Goal: Complete application form

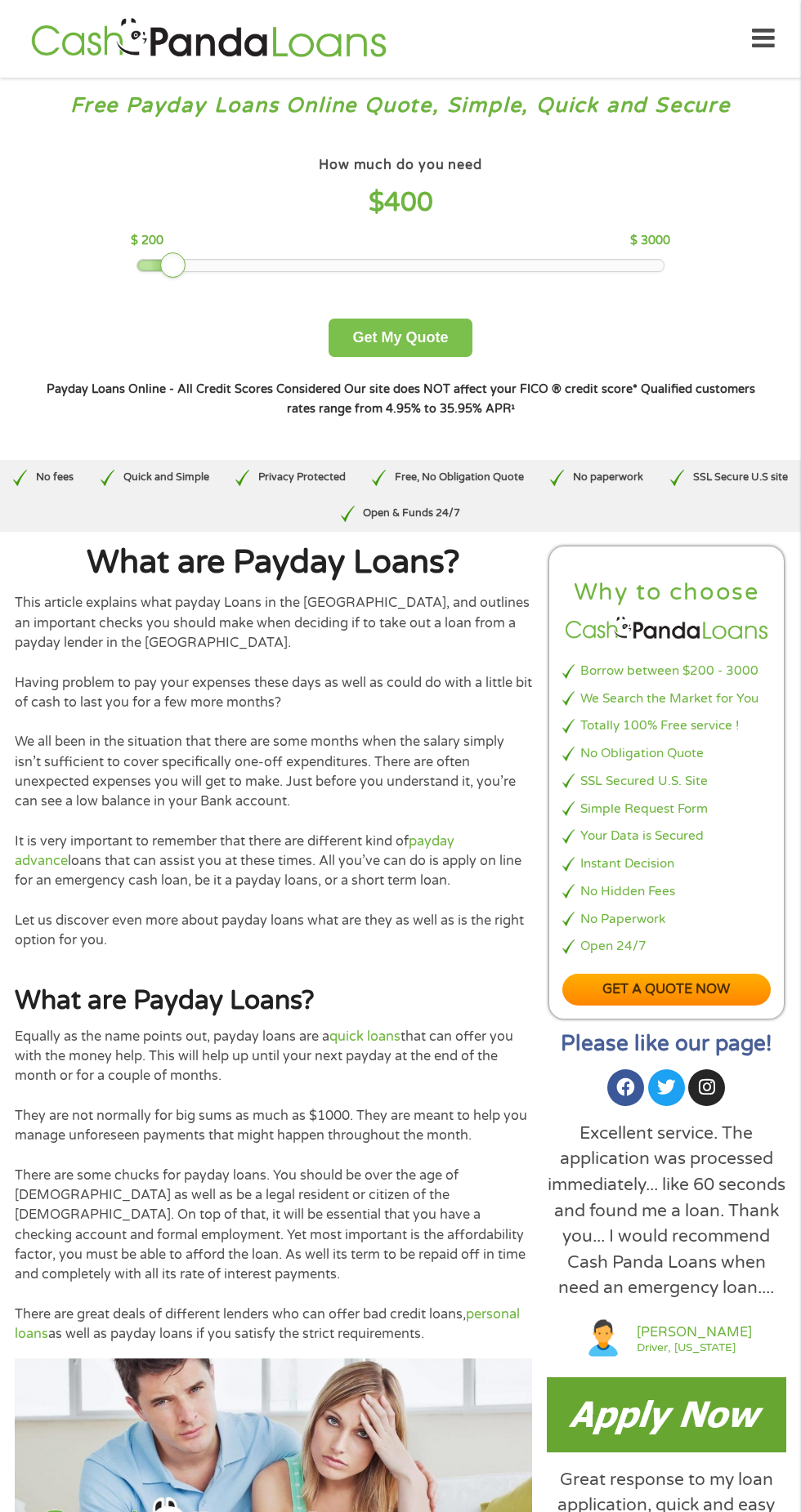
click at [354, 338] on button "Get My Quote" at bounding box center [400, 338] width 143 height 39
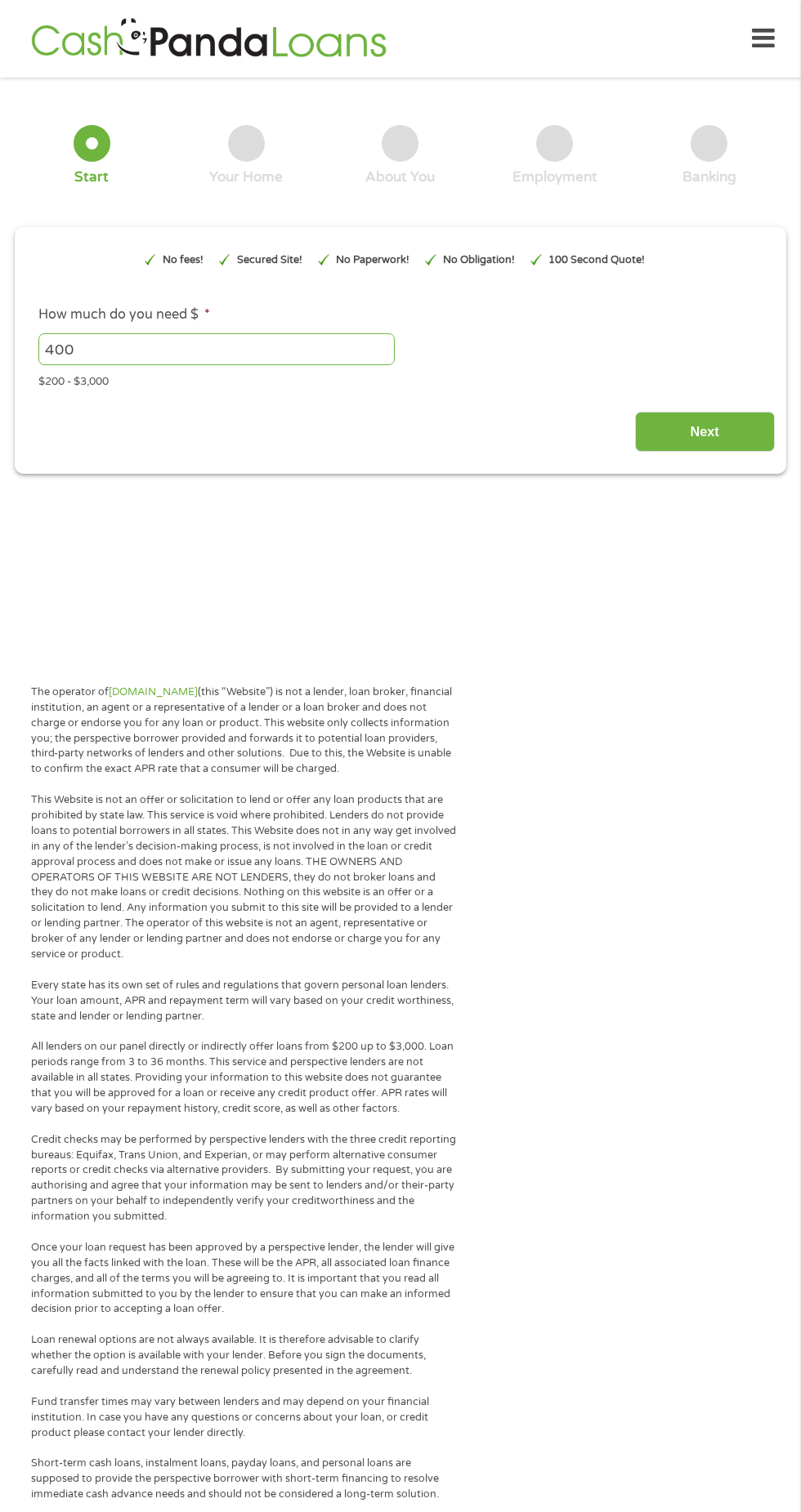
click at [662, 445] on input "Next" at bounding box center [704, 431] width 140 height 40
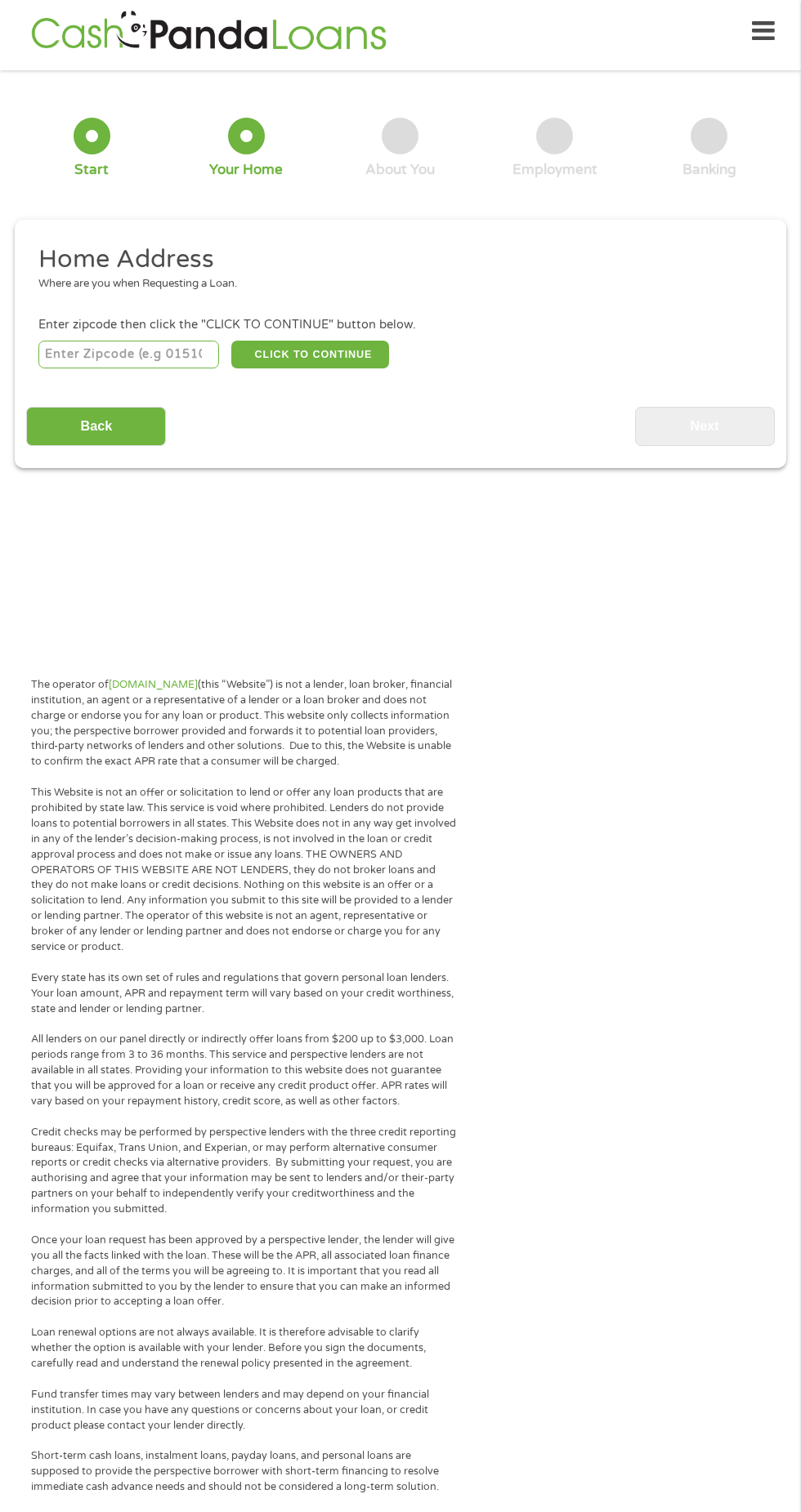
click at [113, 353] on input "number" at bounding box center [129, 354] width 181 height 28
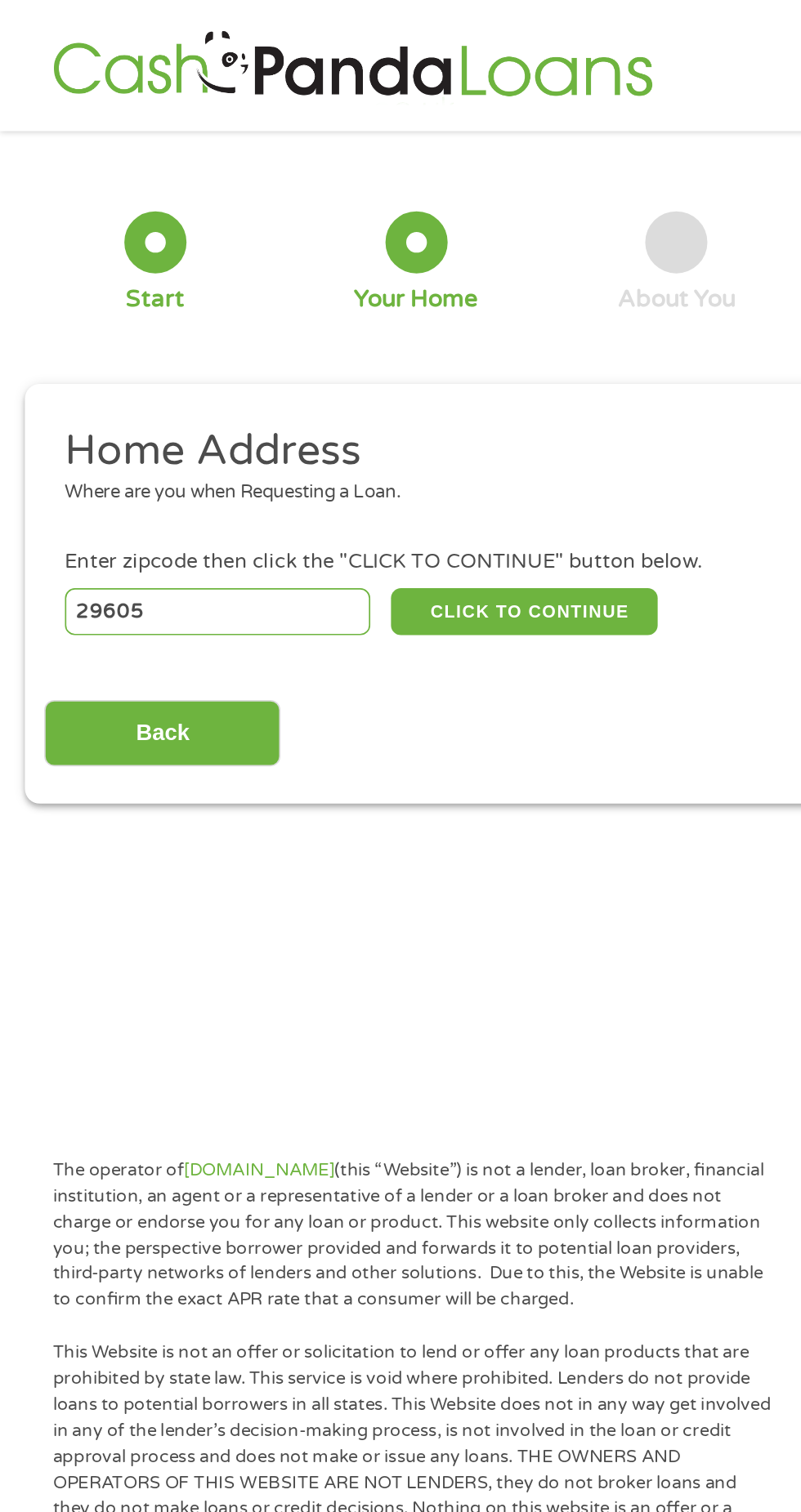
type input "29605"
click at [307, 363] on button "CLICK TO CONTINUE" at bounding box center [310, 362] width 157 height 28
type input "29605"
type input "[GEOGRAPHIC_DATA]"
select select "[US_STATE]"
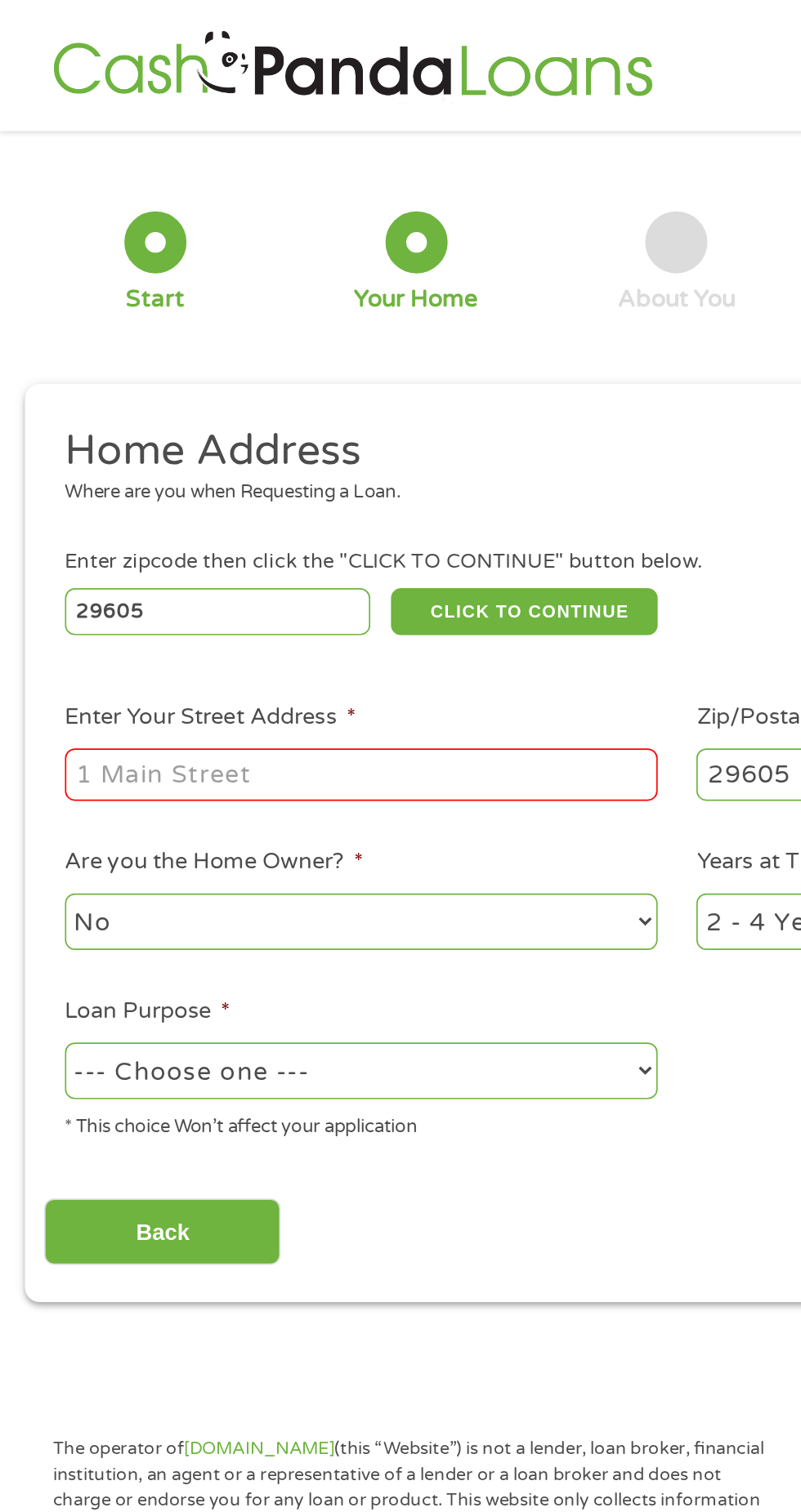
click at [90, 464] on input "Enter Your Street Address *" at bounding box center [214, 459] width 351 height 31
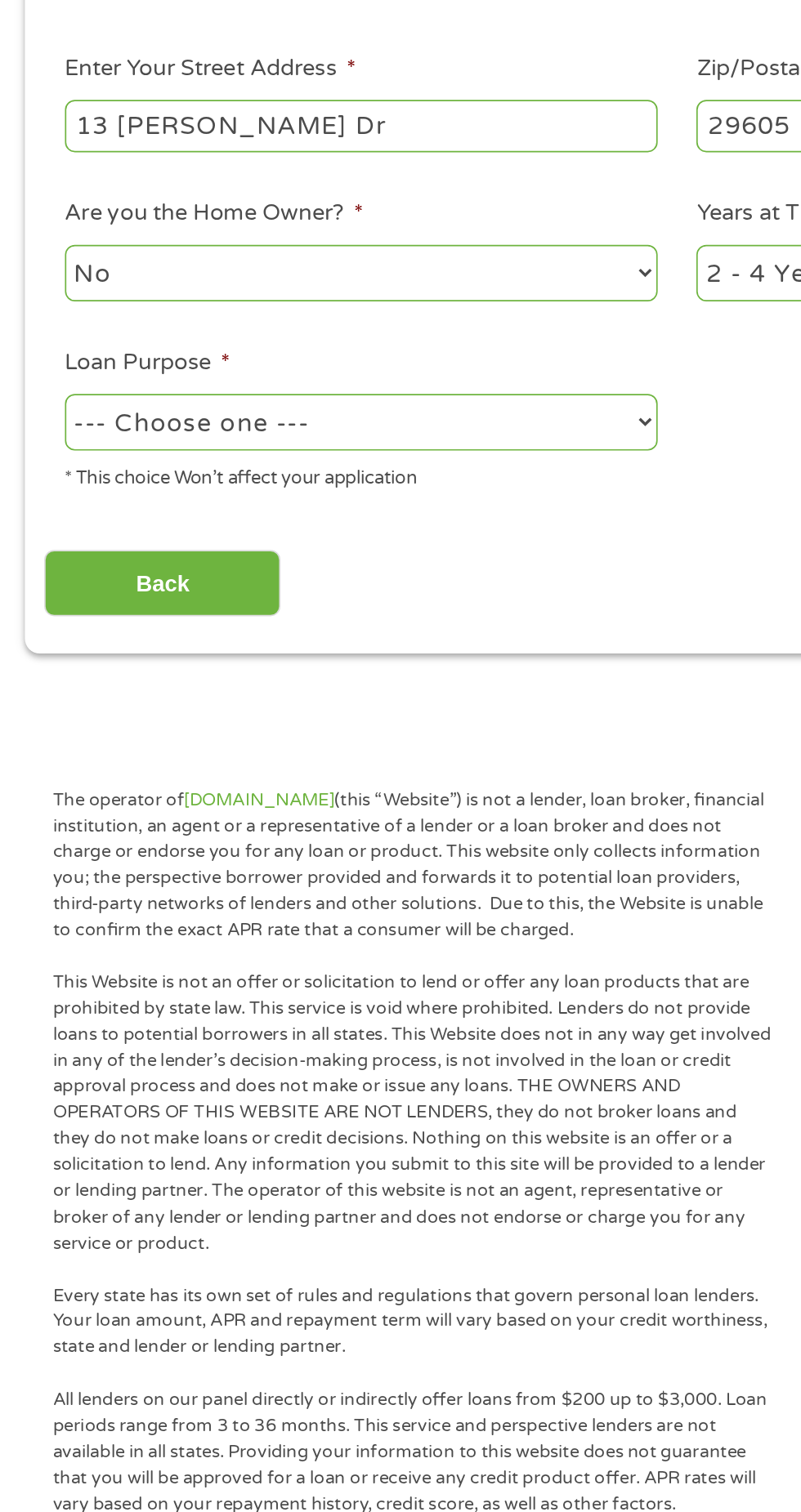
type input "13 [PERSON_NAME] Dr"
click at [180, 636] on select "--- Choose one --- Pay Bills Debt Consolidation Home Improvement Major Purchase…" at bounding box center [214, 633] width 351 height 33
select select "other"
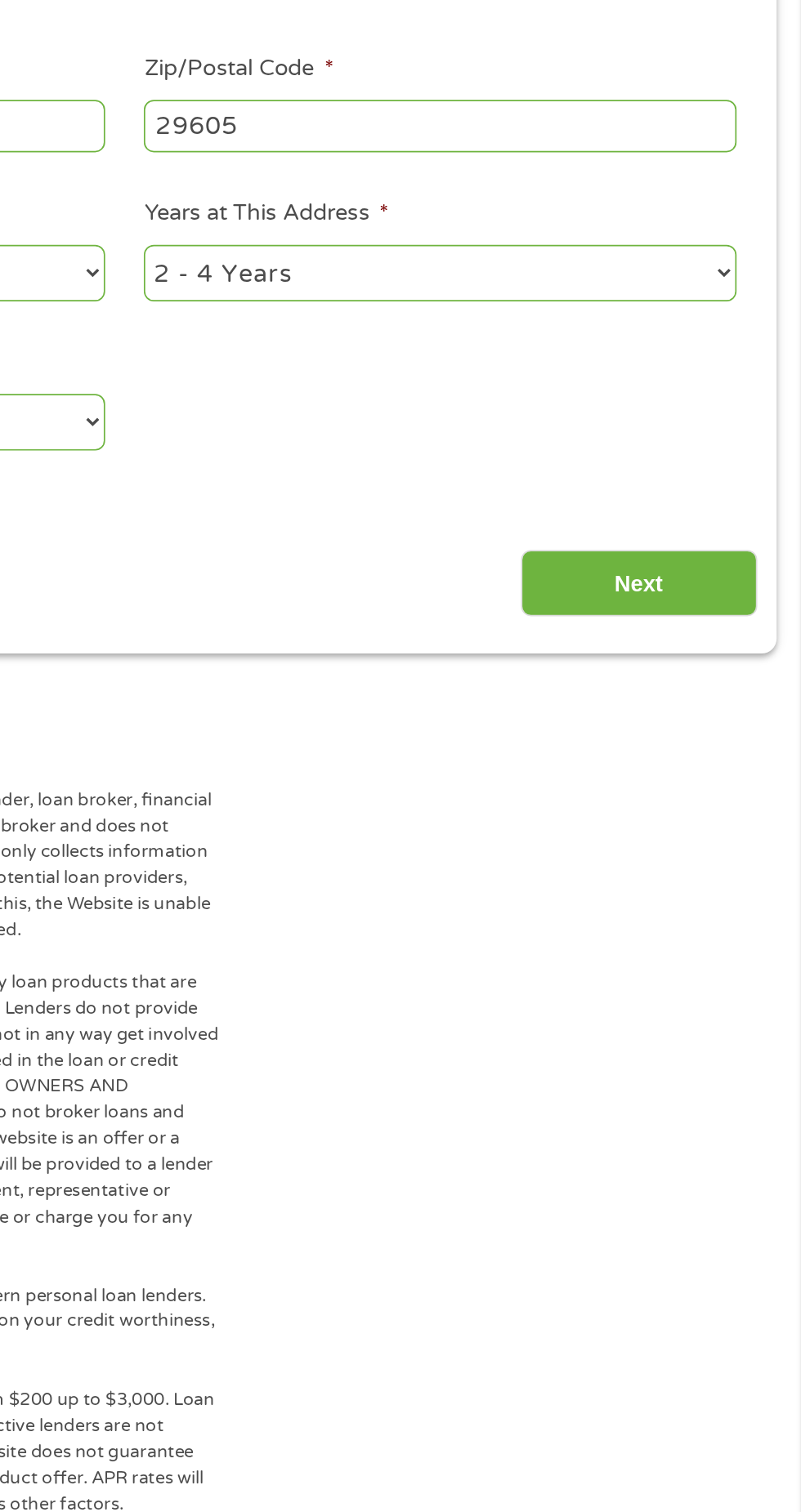
click at [691, 735] on input "Next" at bounding box center [704, 729] width 140 height 40
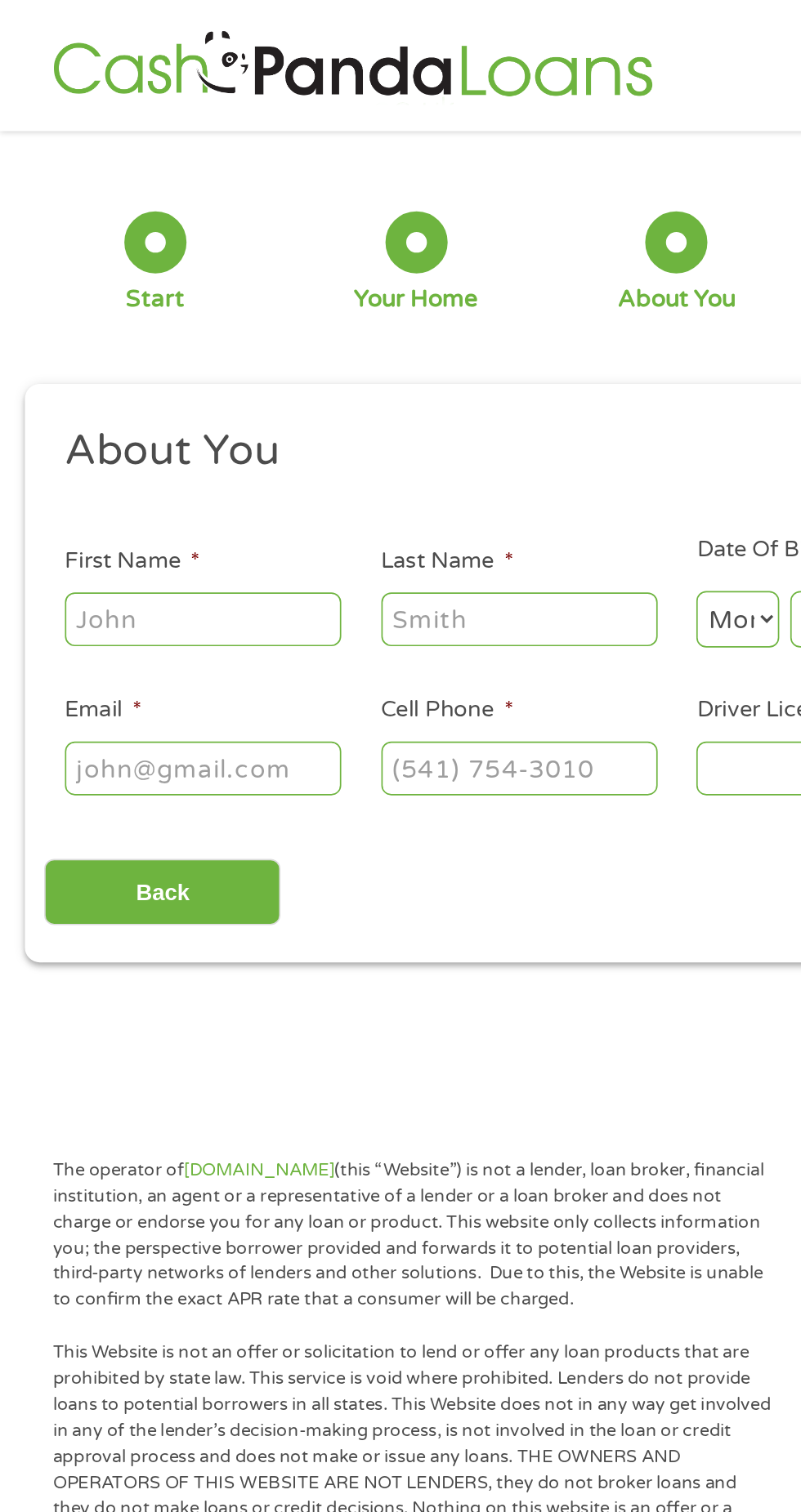
click at [102, 360] on input "First Name *" at bounding box center [120, 366] width 164 height 31
type input "[PERSON_NAME]"
click at [270, 372] on input "Last Name *" at bounding box center [307, 366] width 164 height 31
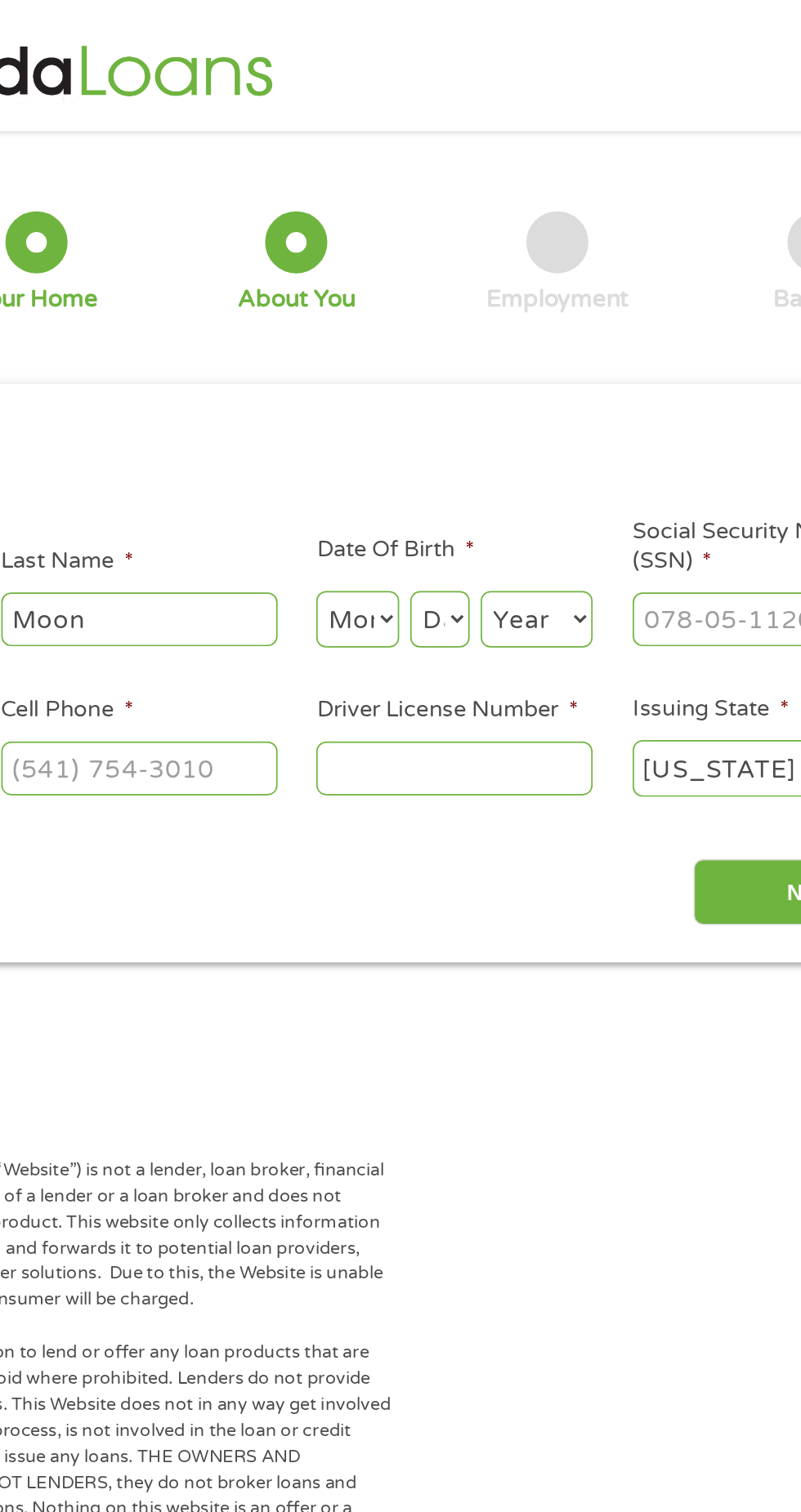
type input "Moon"
click at [432, 375] on select "Month 1 2 3 4 5 6 7 8 9 10 11 12" at bounding box center [436, 366] width 49 height 33
select select "9"
click at [484, 371] on select "Day 1 2 3 4 5 6 7 8 9 10 11 12 13 14 15 16 17 18 19 20 21 22 23 24 25 26 27 28 …" at bounding box center [485, 366] width 35 height 33
select select "14"
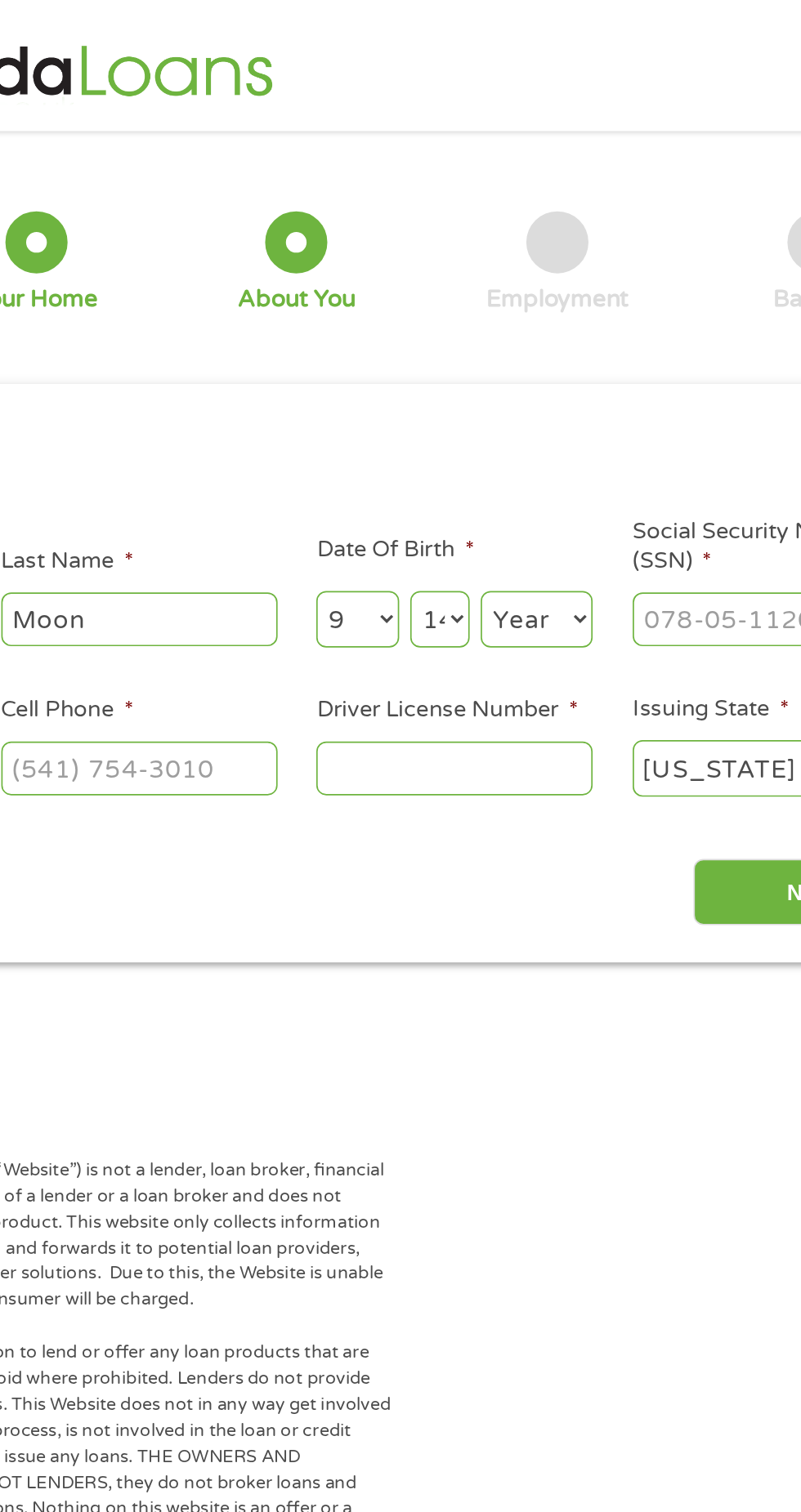
click at [537, 375] on select "Year [DATE] 2006 2005 2004 2003 2002 2001 2000 1999 1998 1997 1996 1995 1994 19…" at bounding box center [542, 366] width 67 height 33
select select "1987"
click at [613, 367] on input "Social Security Number (SSN) *" at bounding box center [680, 366] width 164 height 31
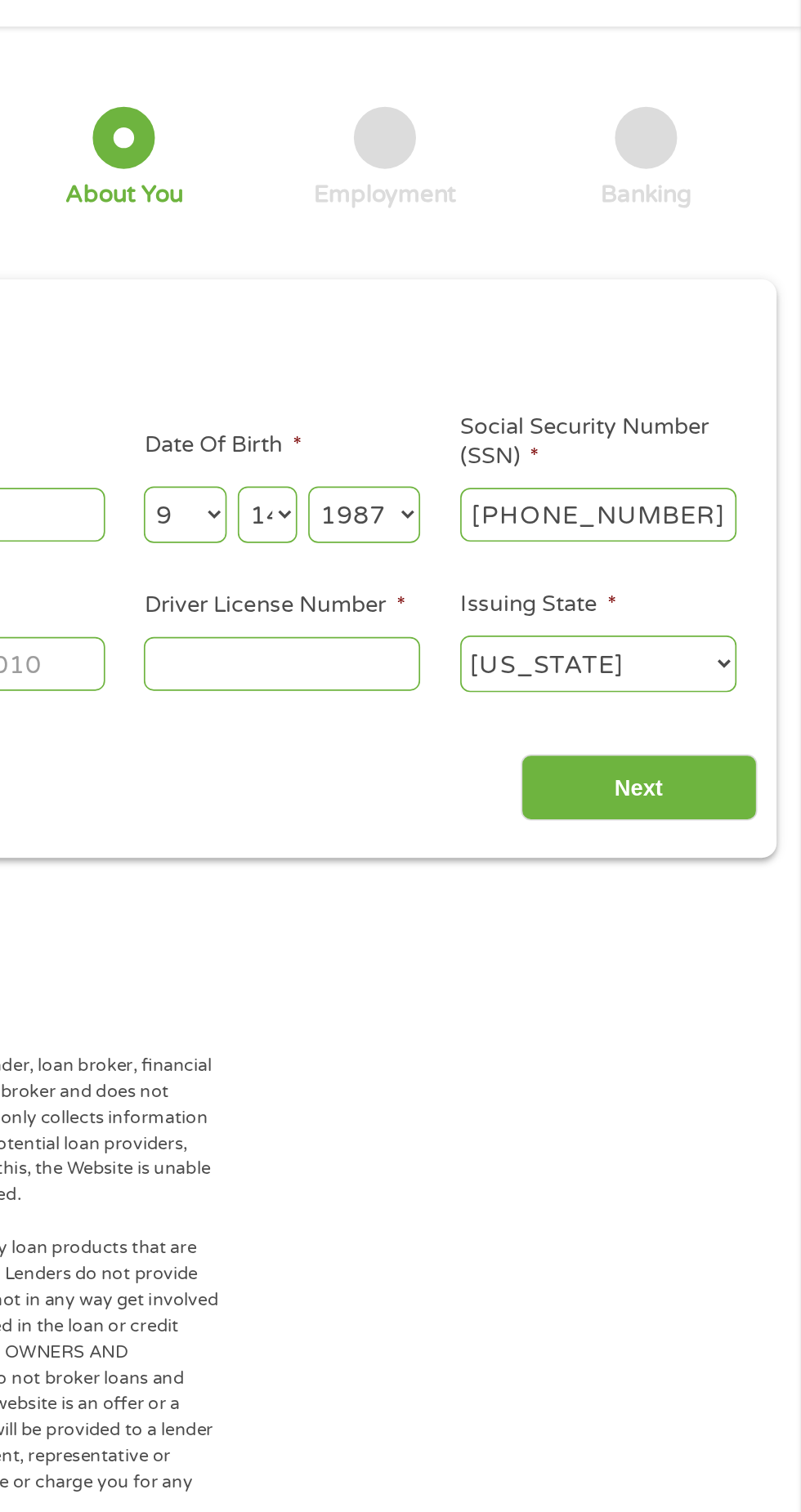
type input "251-71-2437"
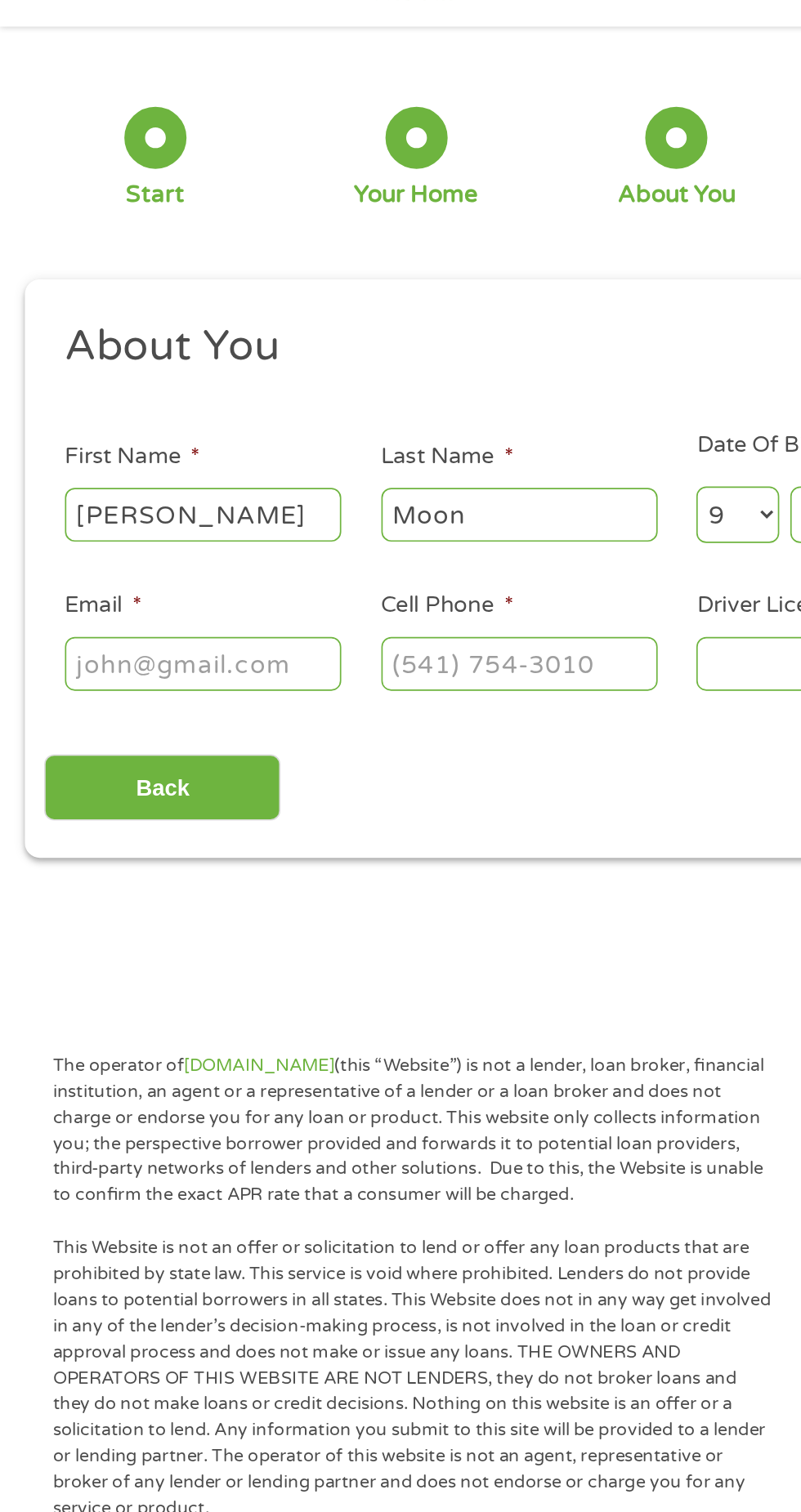
click at [109, 460] on input "Email *" at bounding box center [120, 454] width 164 height 31
type input "[EMAIL_ADDRESS][DOMAIN_NAME]"
click at [253, 451] on input "Cell Phone *" at bounding box center [307, 454] width 164 height 31
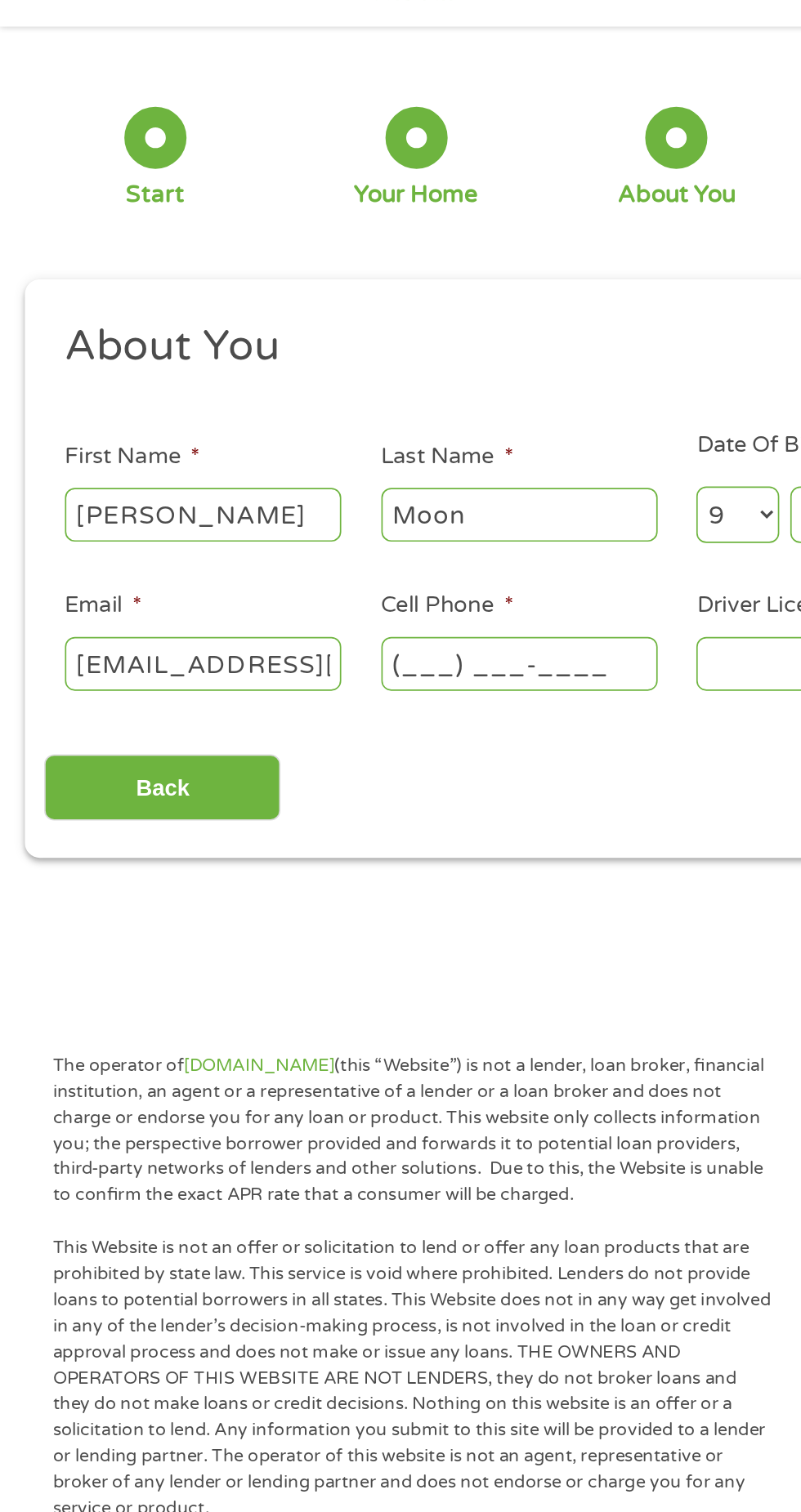
type input "4349488326"
select select "[US_STATE]"
type input "[PHONE_NUMBER]"
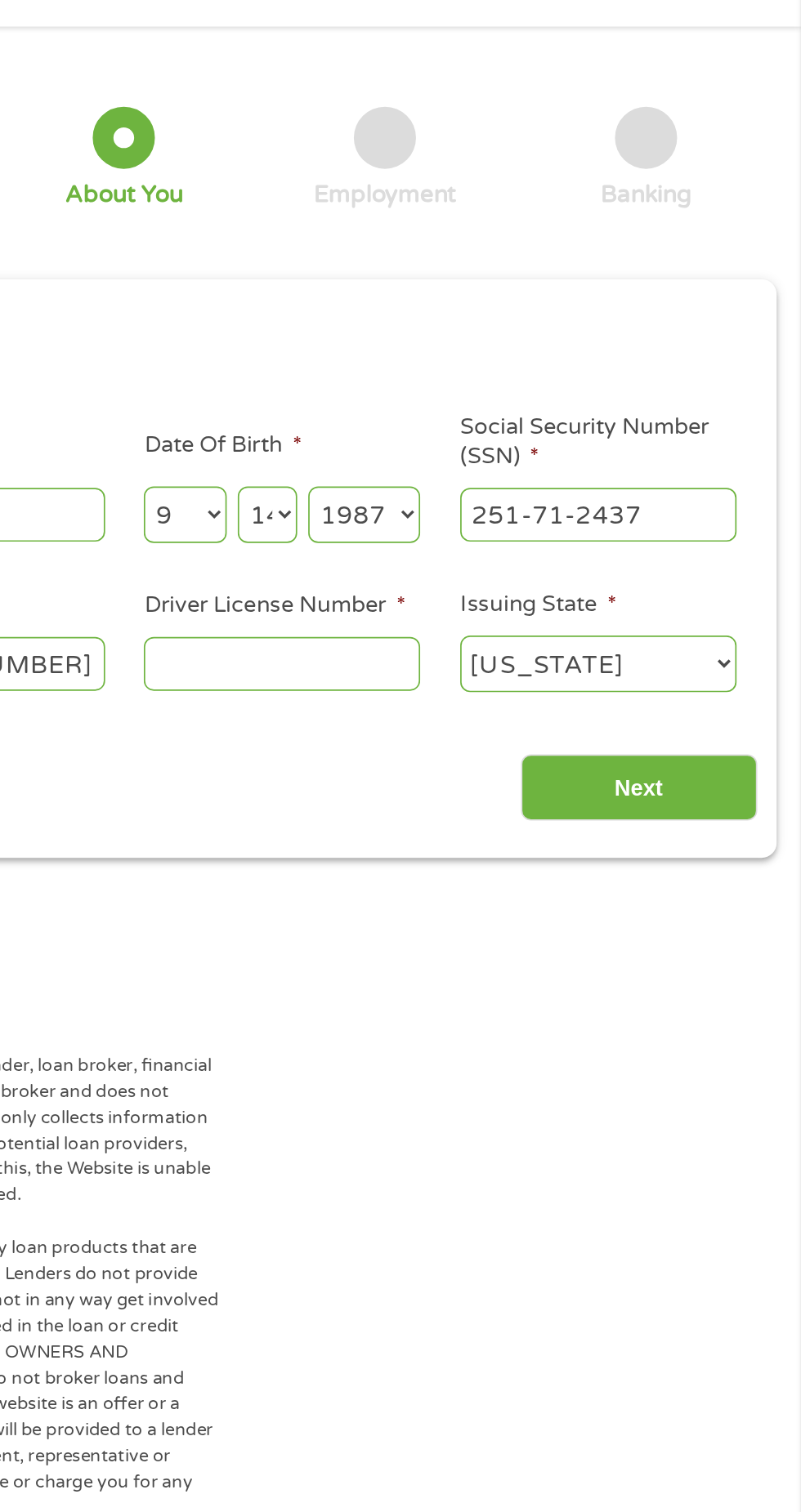
click at [620, 464] on select "[US_STATE] [US_STATE] [US_STATE] [US_STATE] [US_STATE] [US_STATE] [US_STATE] [U…" at bounding box center [680, 454] width 164 height 33
select select "[US_STATE]"
click at [491, 461] on input "Driver License Number *" at bounding box center [493, 454] width 164 height 31
click at [541, 460] on input "100139" at bounding box center [493, 454] width 164 height 31
type input "100139513"
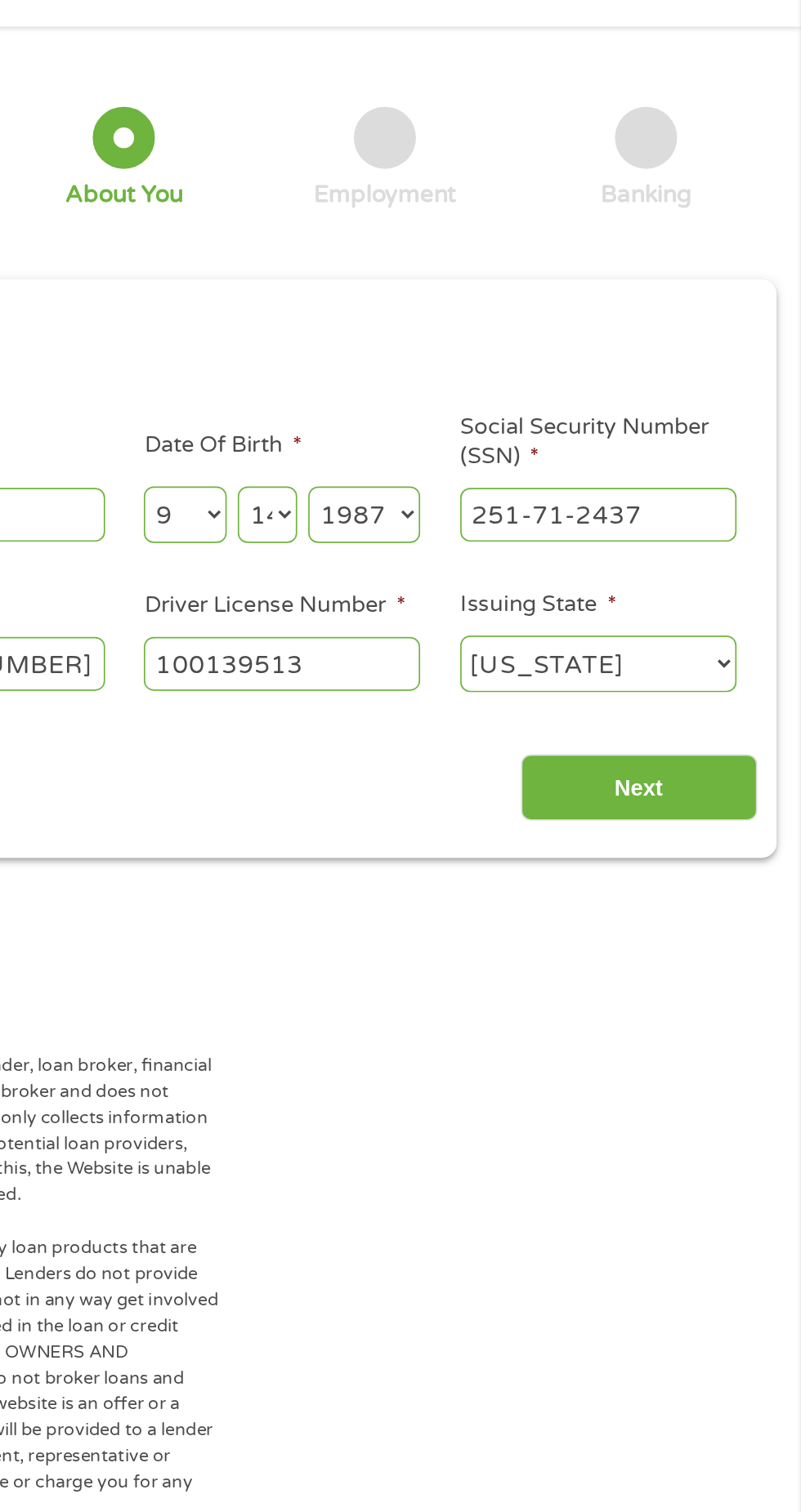
click at [721, 520] on input "Next" at bounding box center [704, 527] width 140 height 40
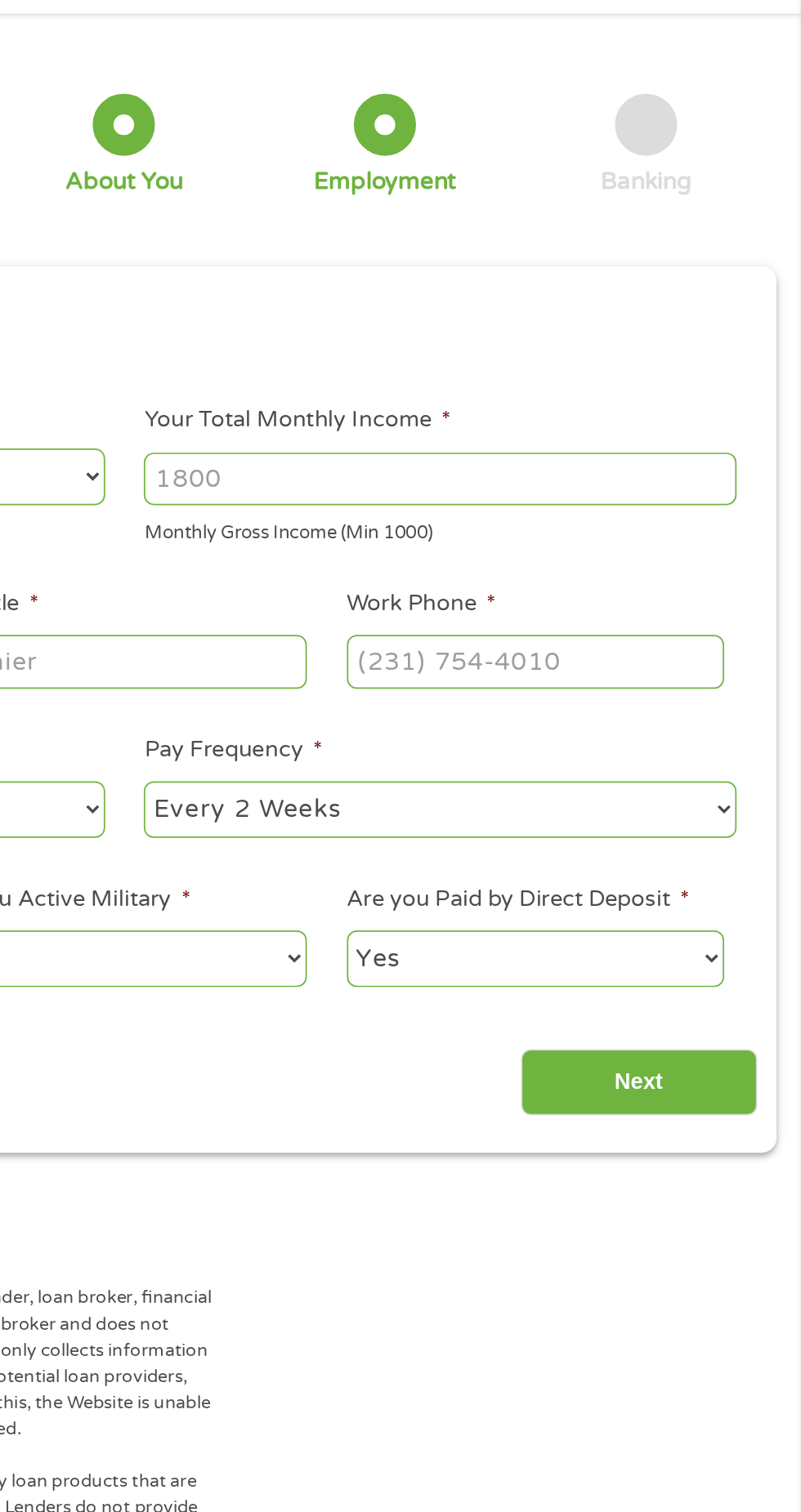
scroll to position [6, 6]
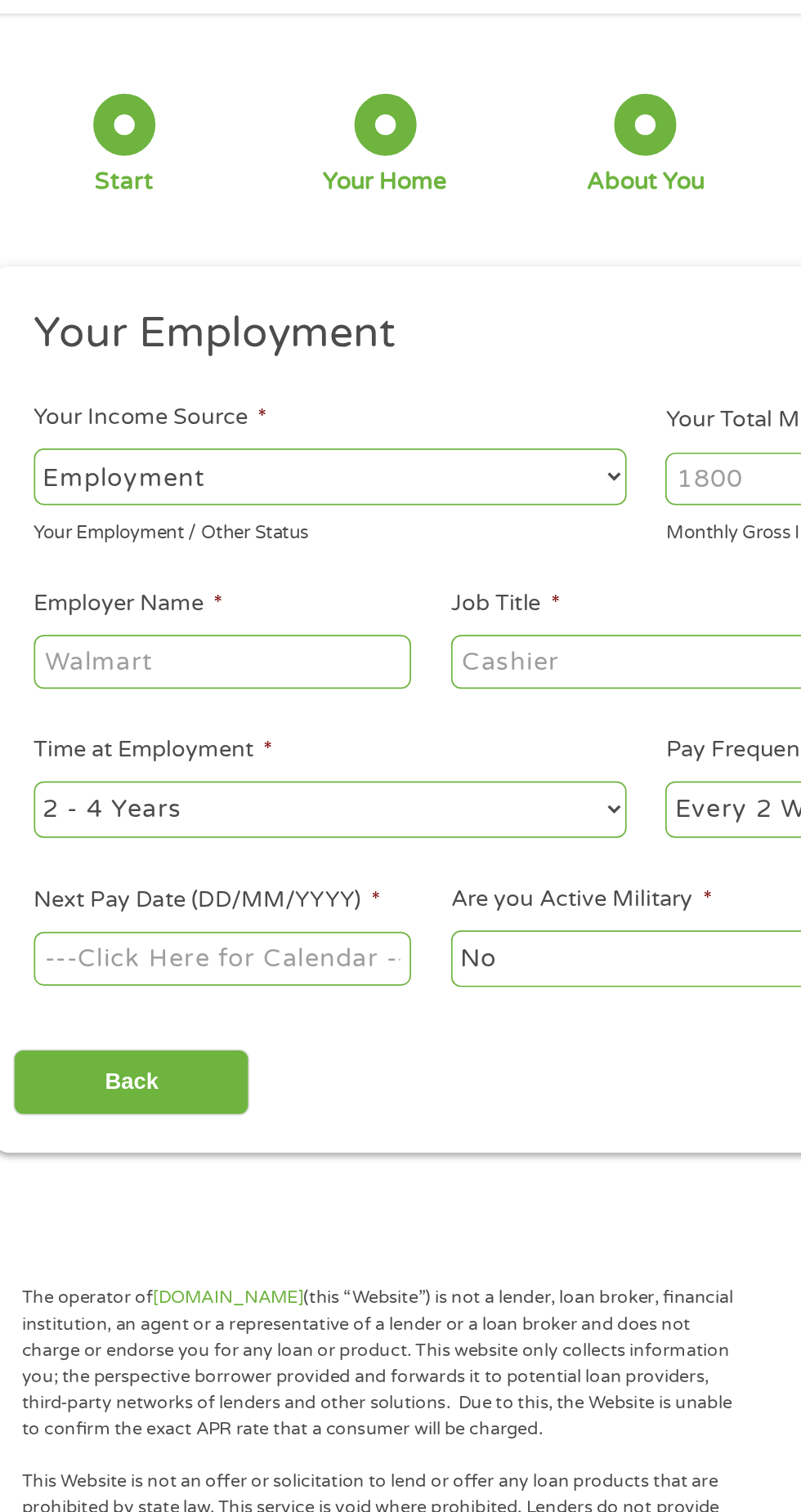
click at [345, 341] on select "--- Choose one --- Employment [DEMOGRAPHIC_DATA] Benefits" at bounding box center [214, 344] width 351 height 33
select select "benefits"
type input "Other"
type input "[PHONE_NUMBER]"
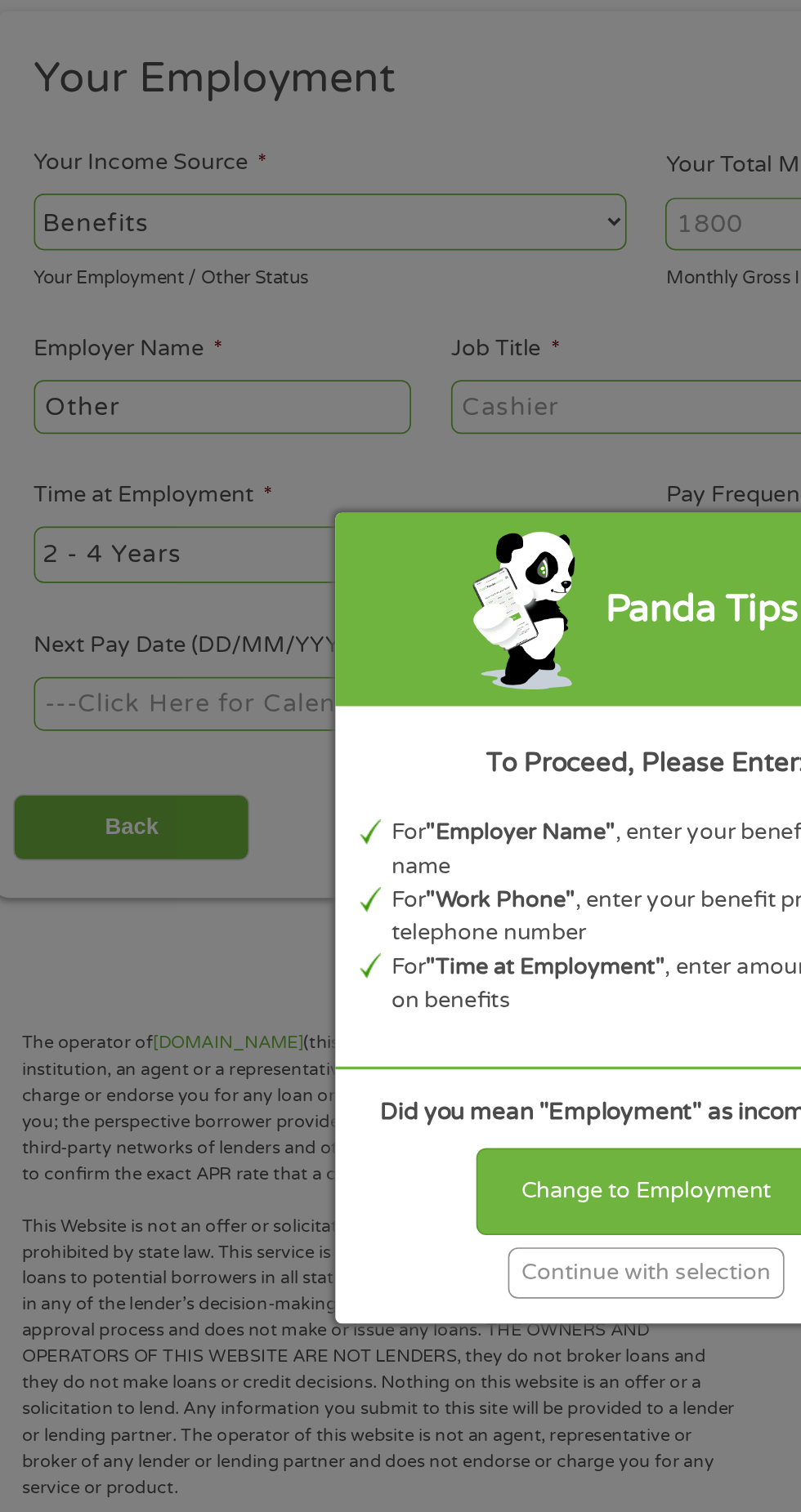
scroll to position [7, 0]
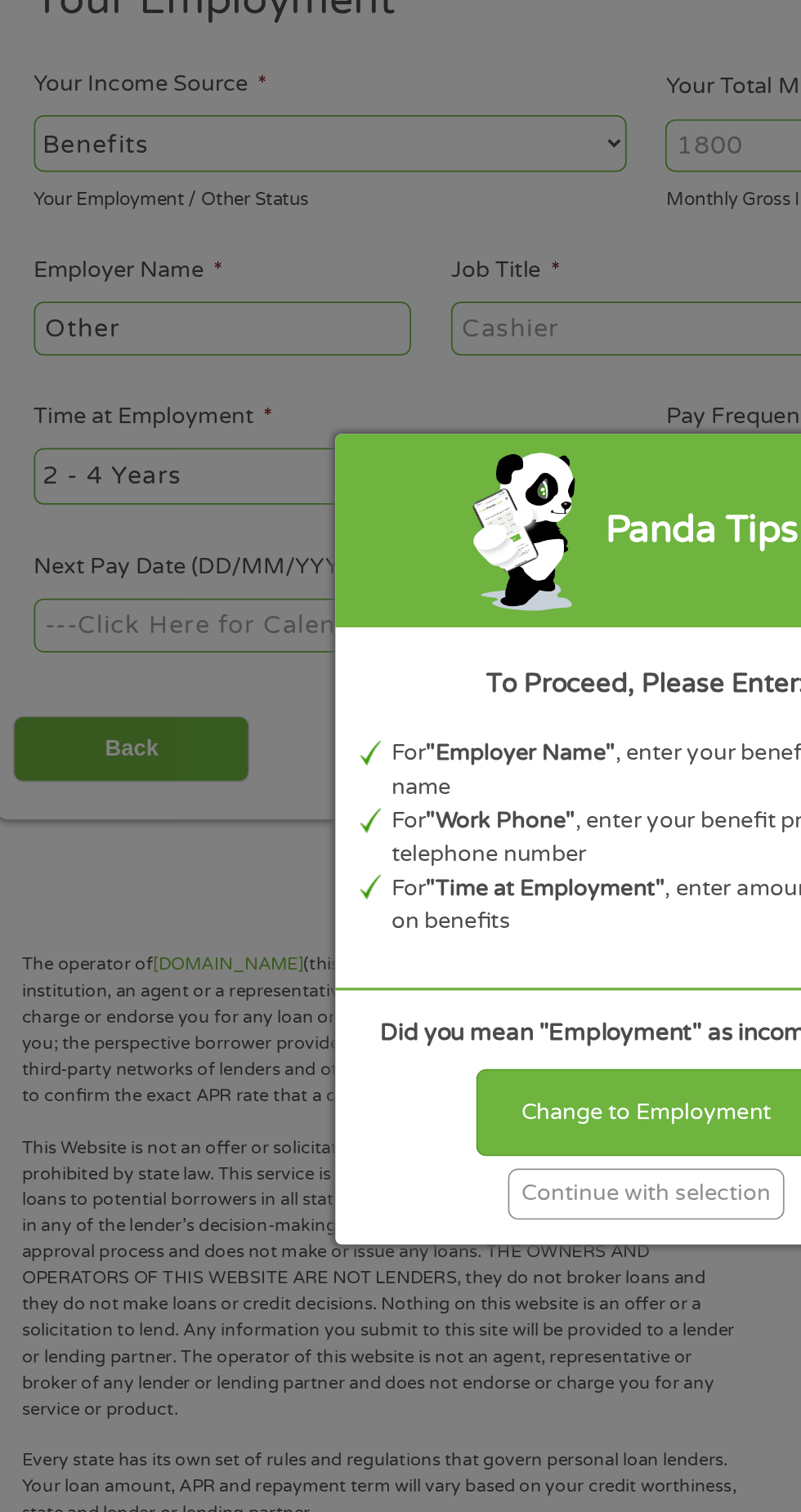
click at [436, 942] on div "Change to Employment" at bounding box center [400, 917] width 201 height 51
select select "fullTime"
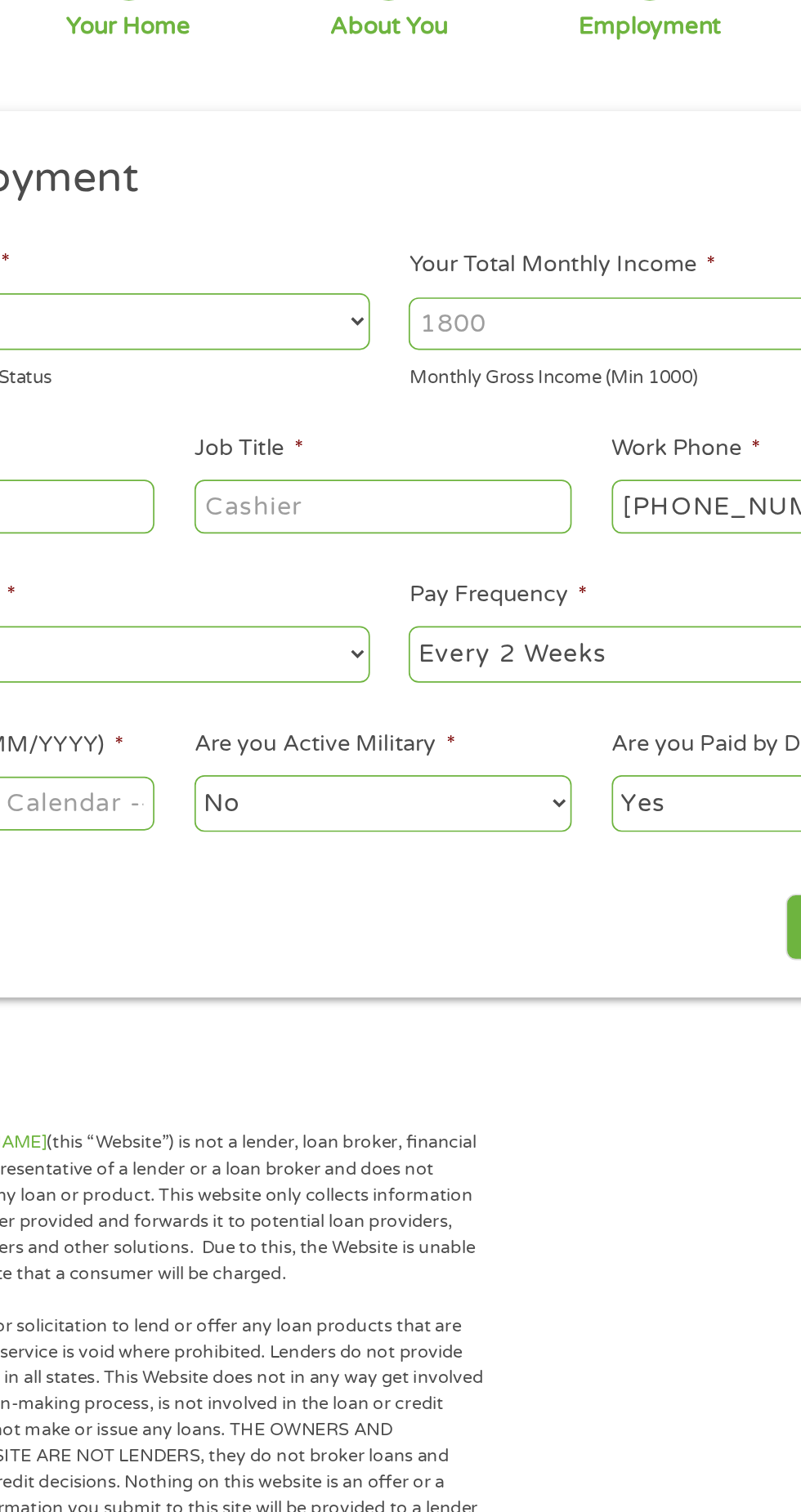
click at [526, 346] on input "Your Total Monthly Income *" at bounding box center [586, 346] width 351 height 31
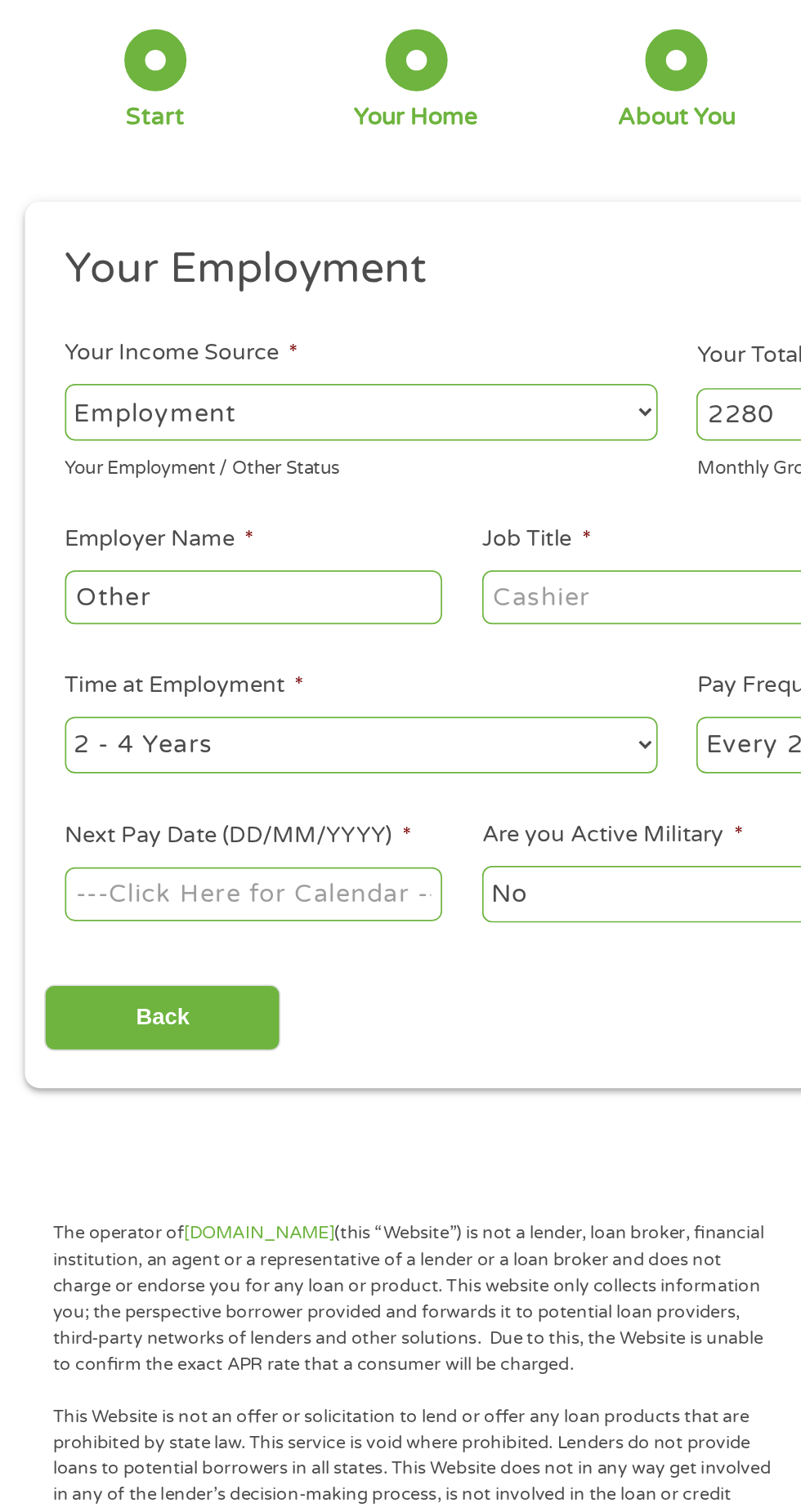
type input "2280"
click at [227, 461] on input "Other" at bounding box center [150, 453] width 223 height 31
click at [397, 452] on input "Job Title *" at bounding box center [396, 453] width 223 height 31
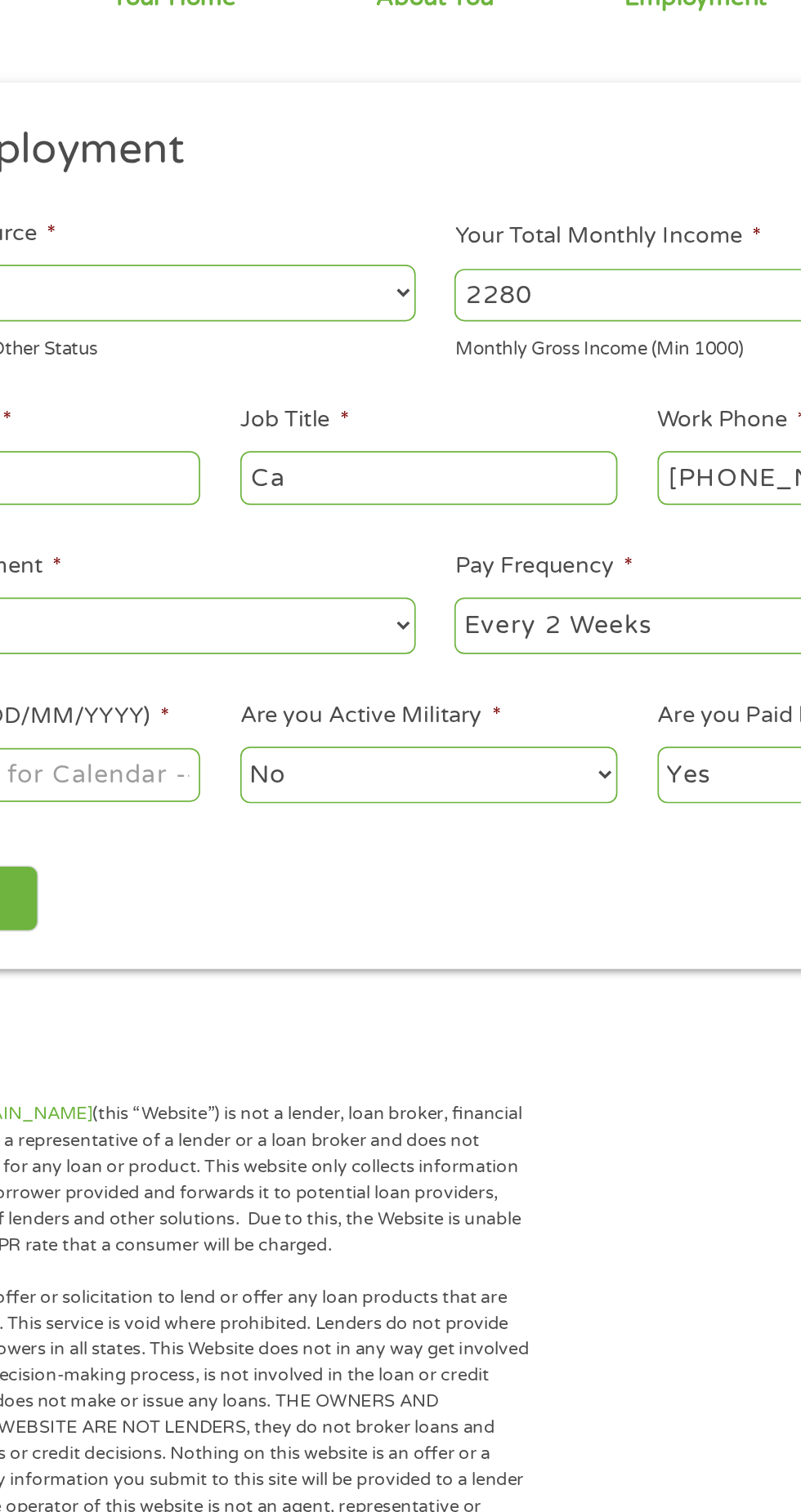
type input "C"
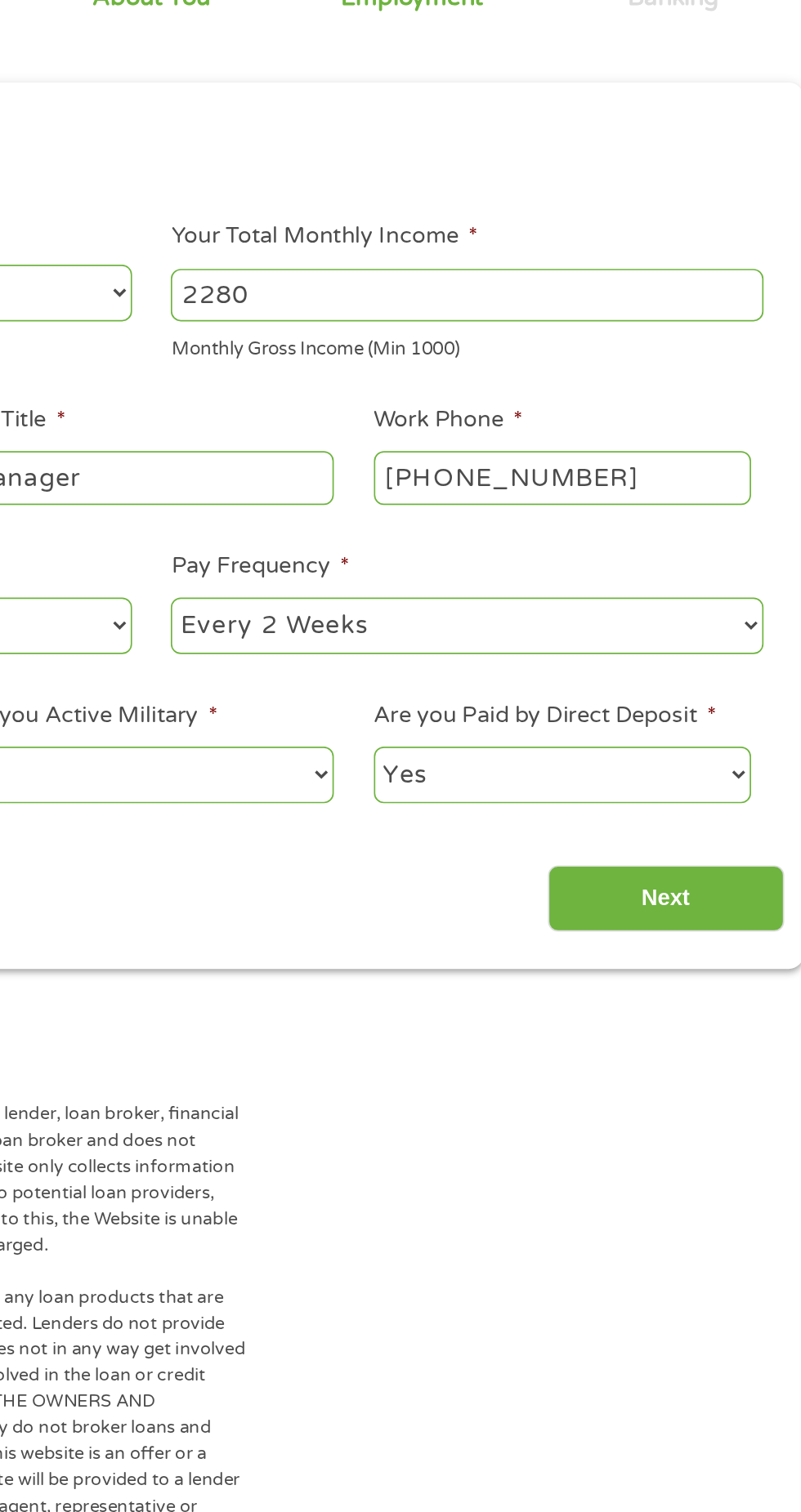
type input "Manager"
click at [652, 544] on select "--- Choose one --- Every 2 Weeks Every Week Monthly Semi-Monthly" at bounding box center [586, 541] width 351 height 33
select select "monthly"
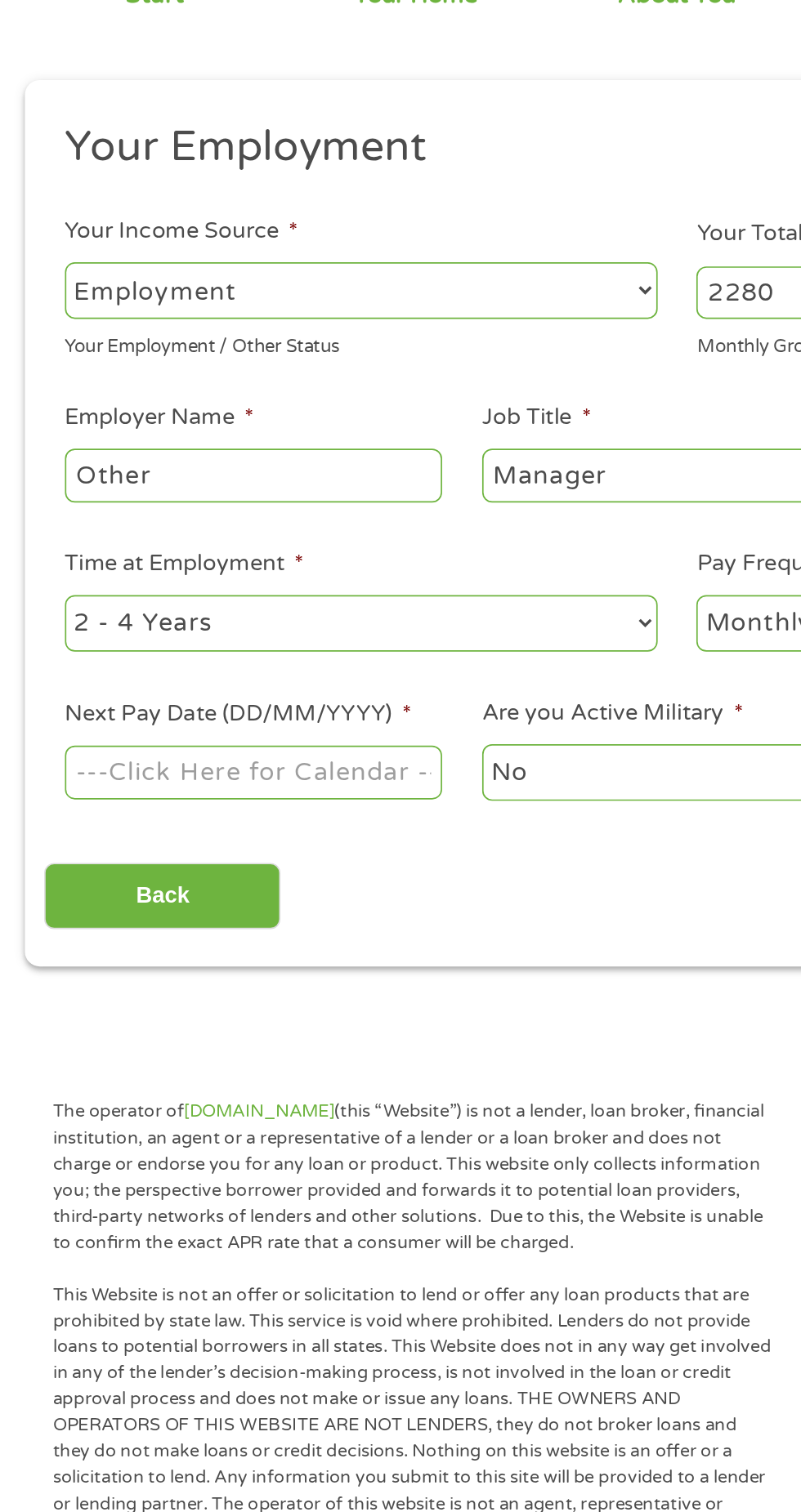
click at [239, 637] on input "Next Pay Date (DD/MM/YYYY) *" at bounding box center [150, 629] width 223 height 31
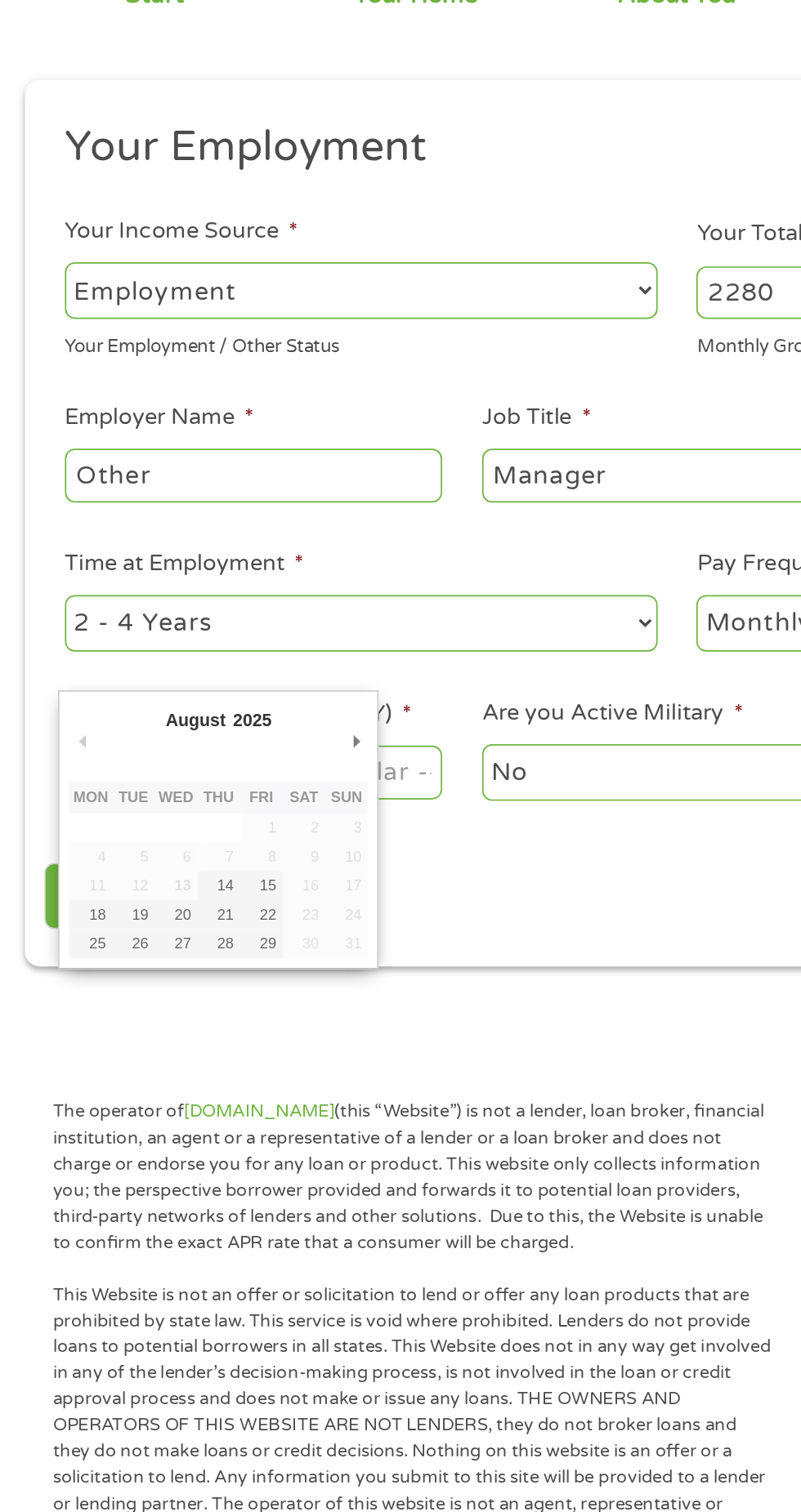
type input "[DATE]"
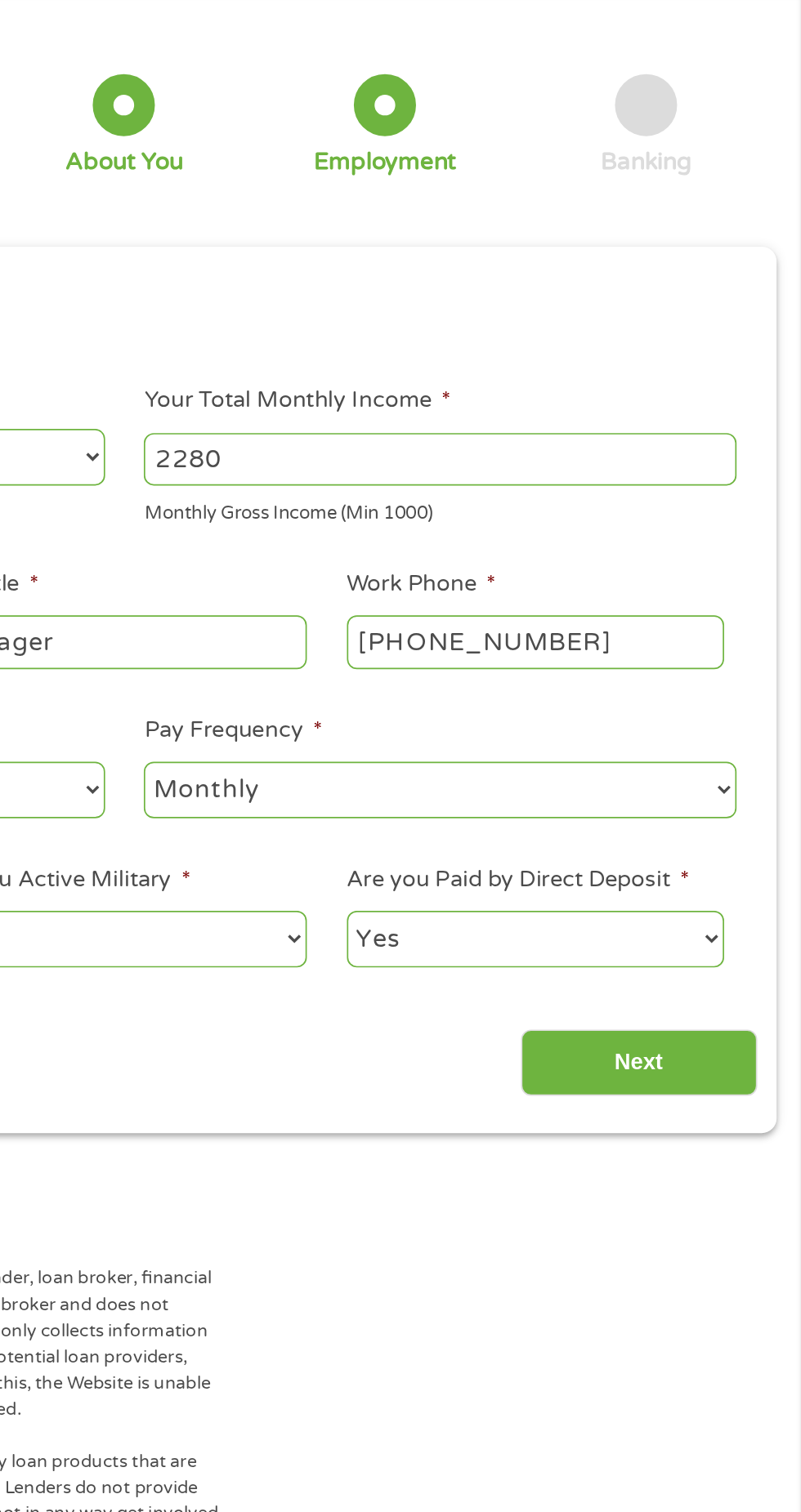
click at [729, 694] on input "Next" at bounding box center [704, 702] width 140 height 40
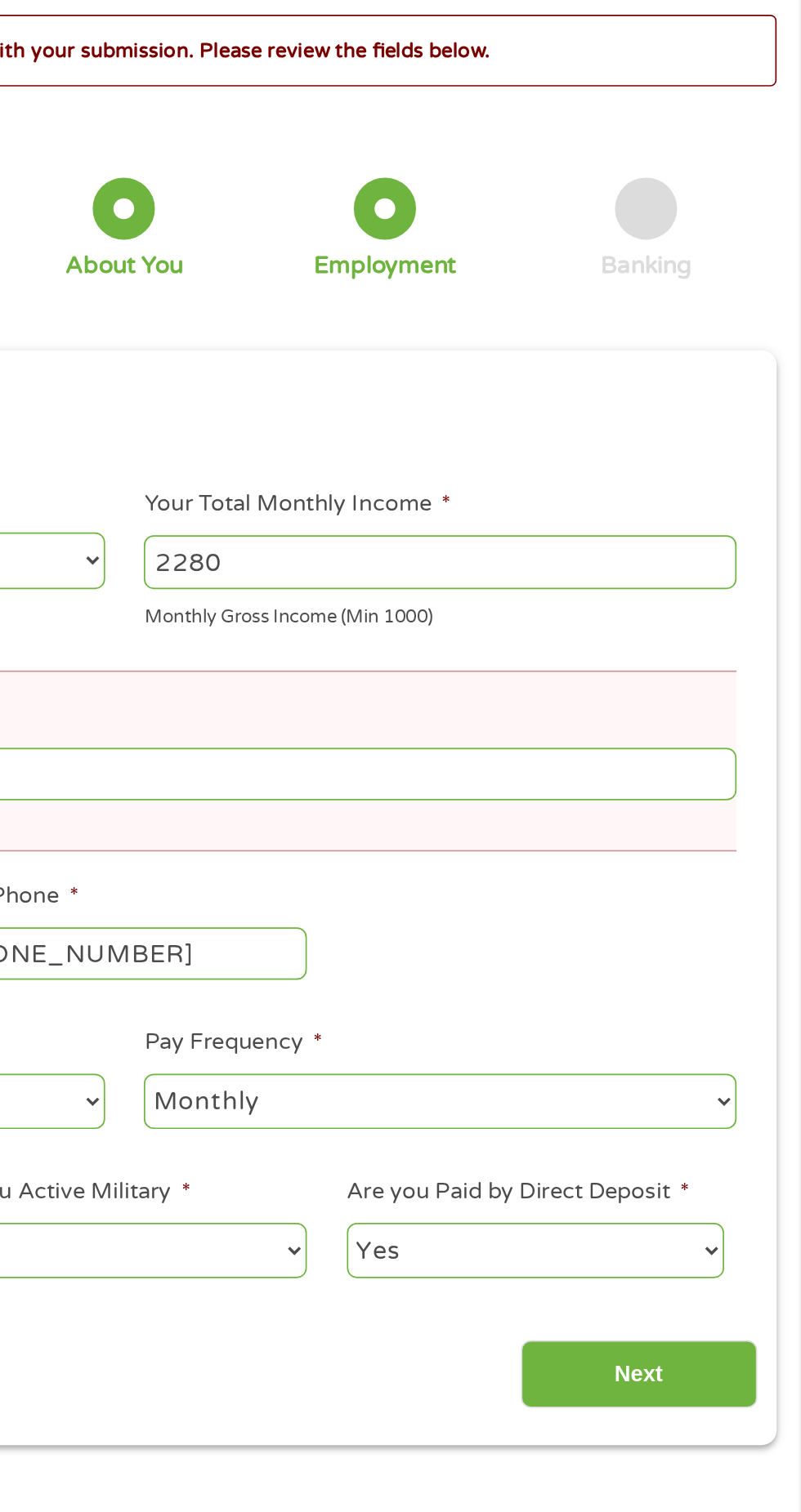
scroll to position [6, 6]
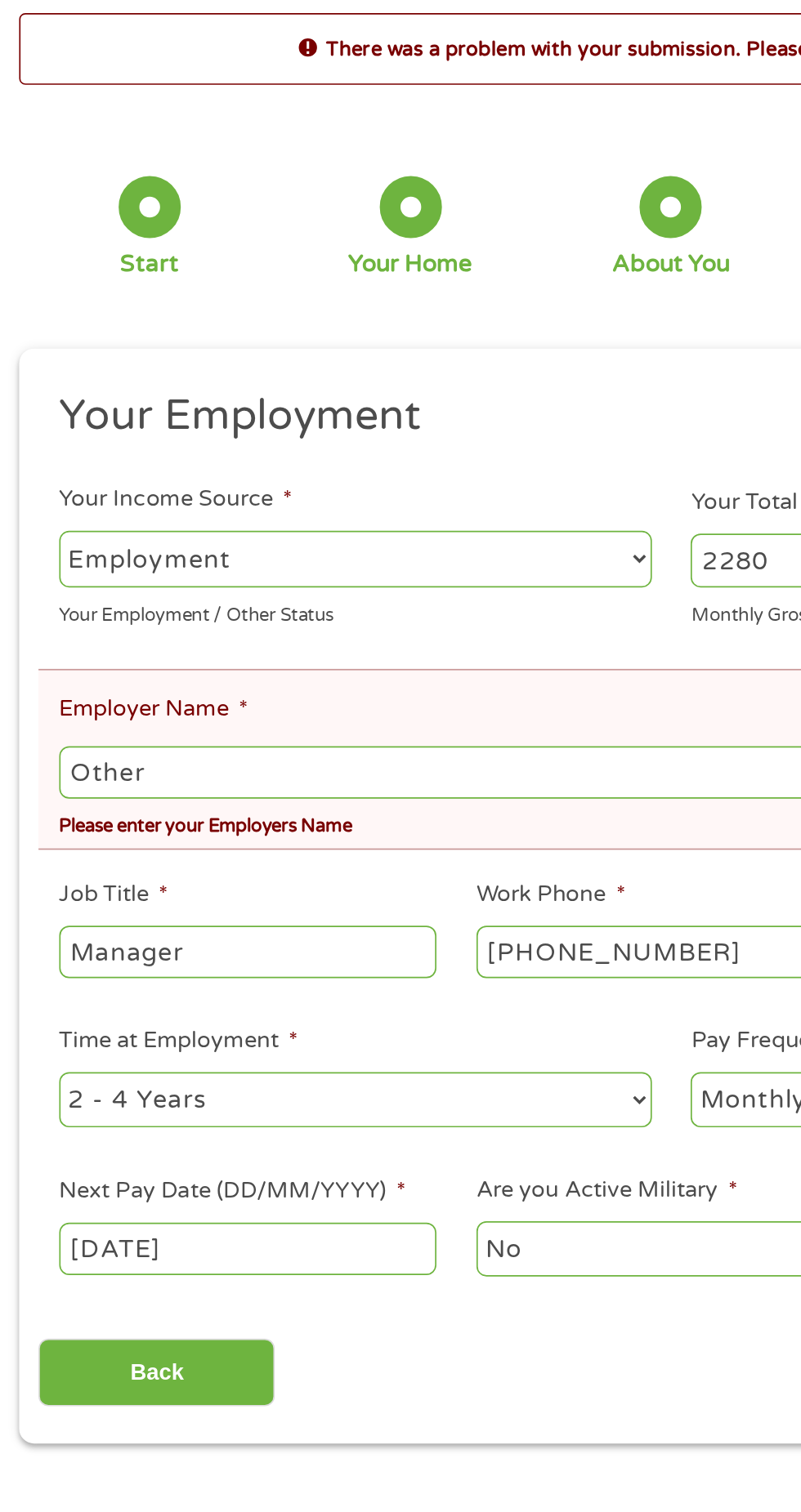
click at [260, 536] on input "Other" at bounding box center [400, 532] width 724 height 31
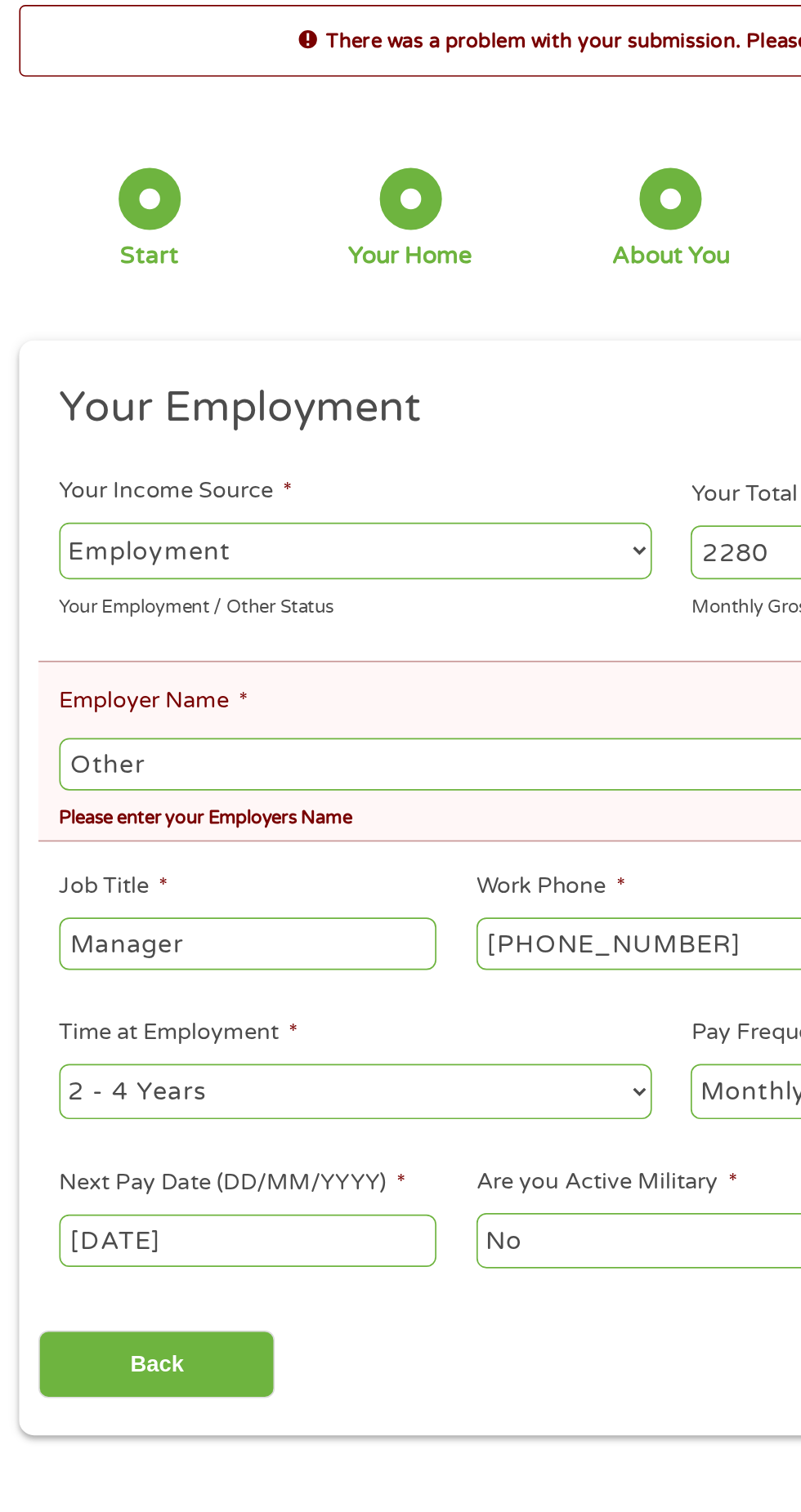
scroll to position [7, 0]
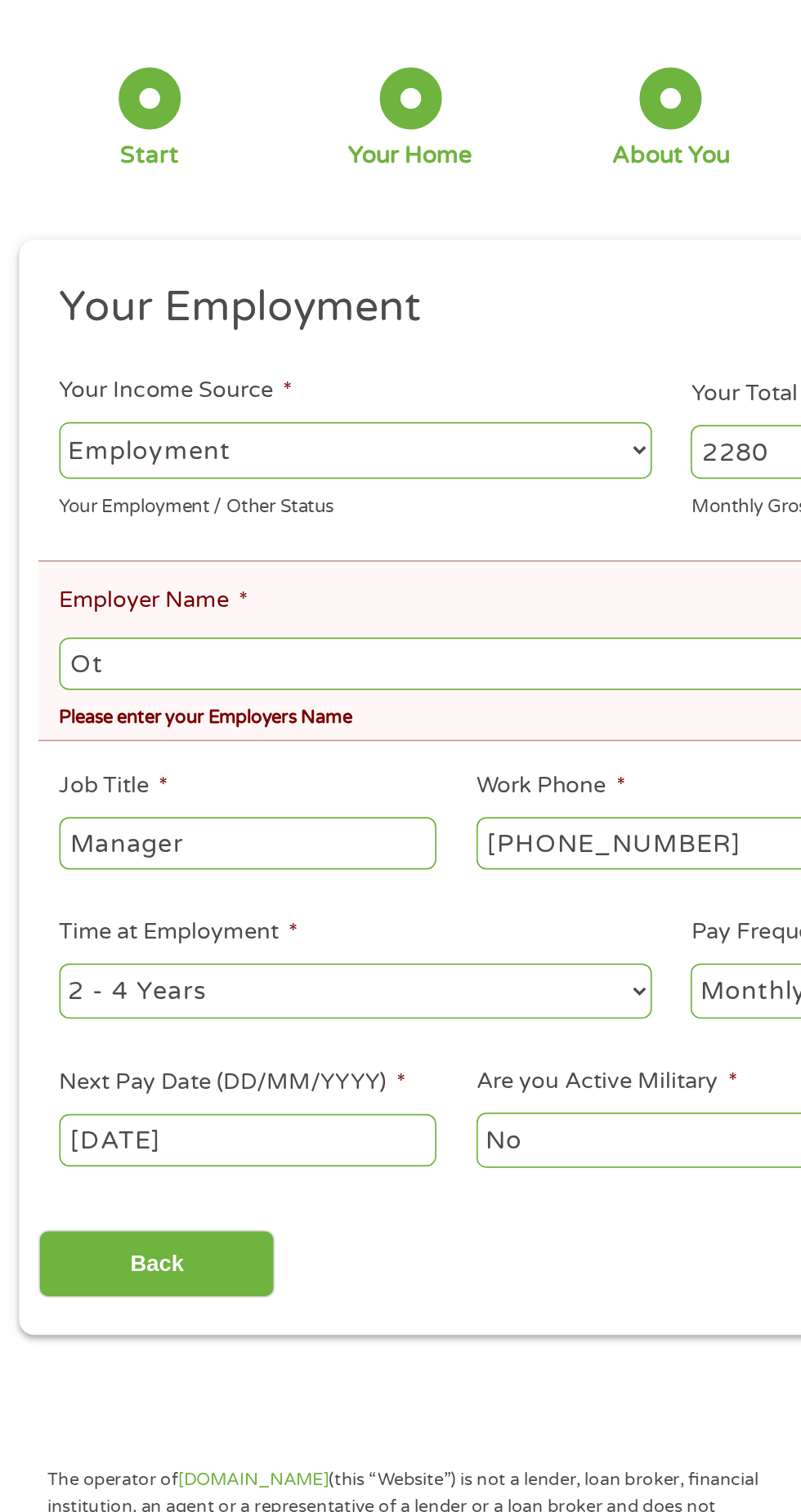
type input "O"
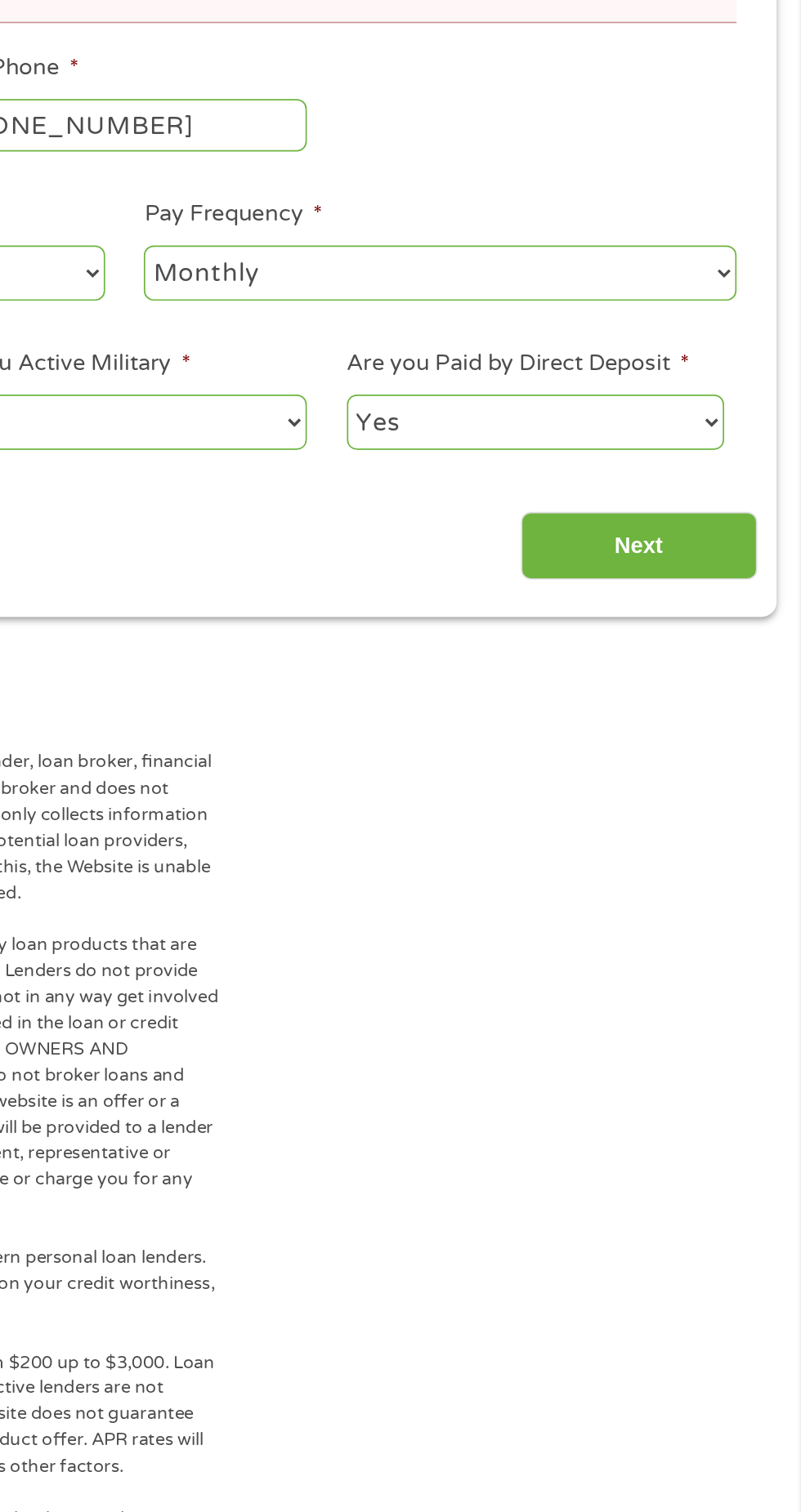
type input "Walmart"
click at [706, 902] on input "Next" at bounding box center [704, 886] width 140 height 40
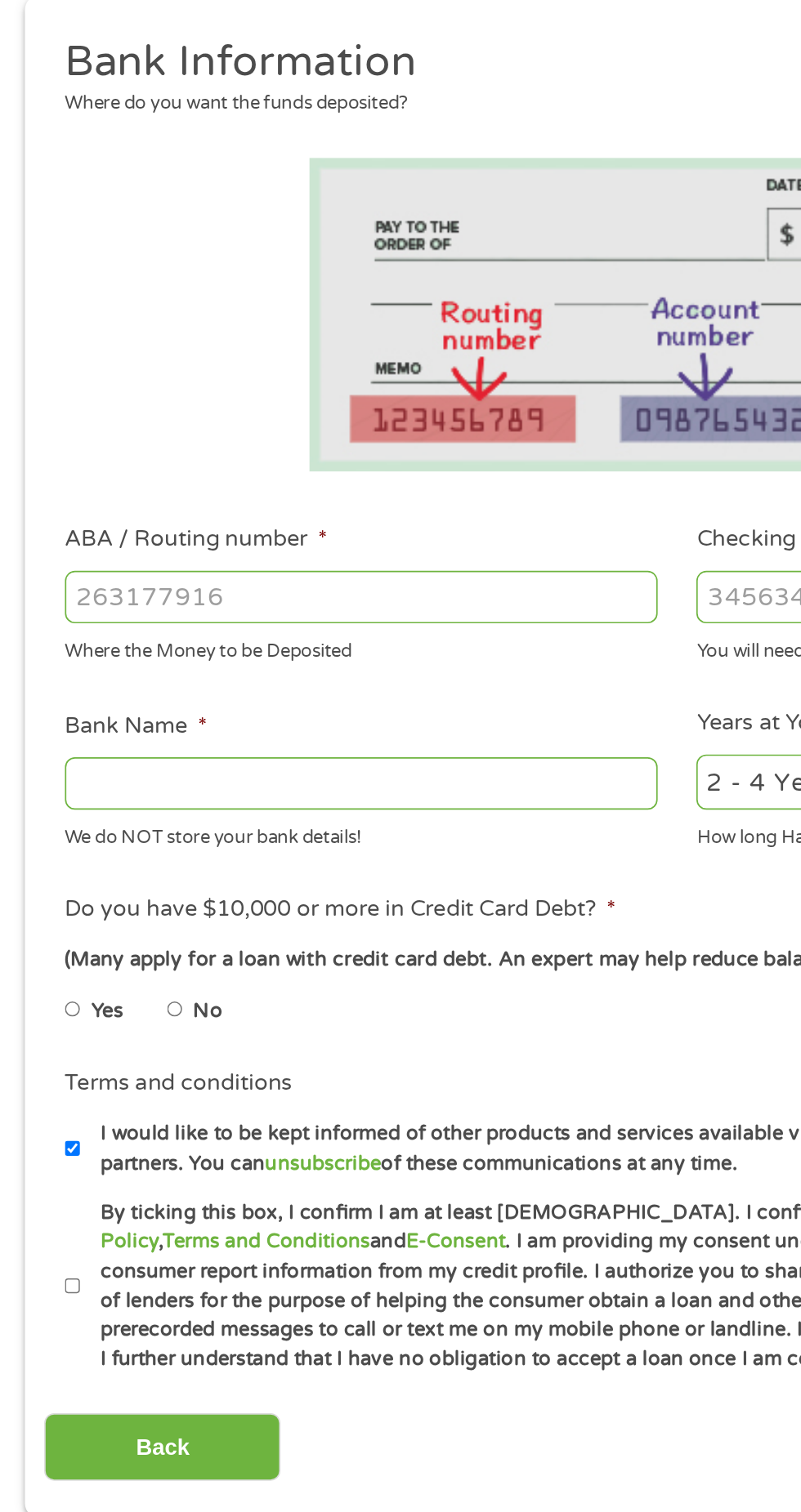
click at [270, 583] on input "ABA / Routing number *" at bounding box center [214, 576] width 351 height 31
click at [290, 571] on input "ABA / Routing number *" at bounding box center [214, 576] width 351 height 31
type input "031100649"
type input "DISCOVER BANK"
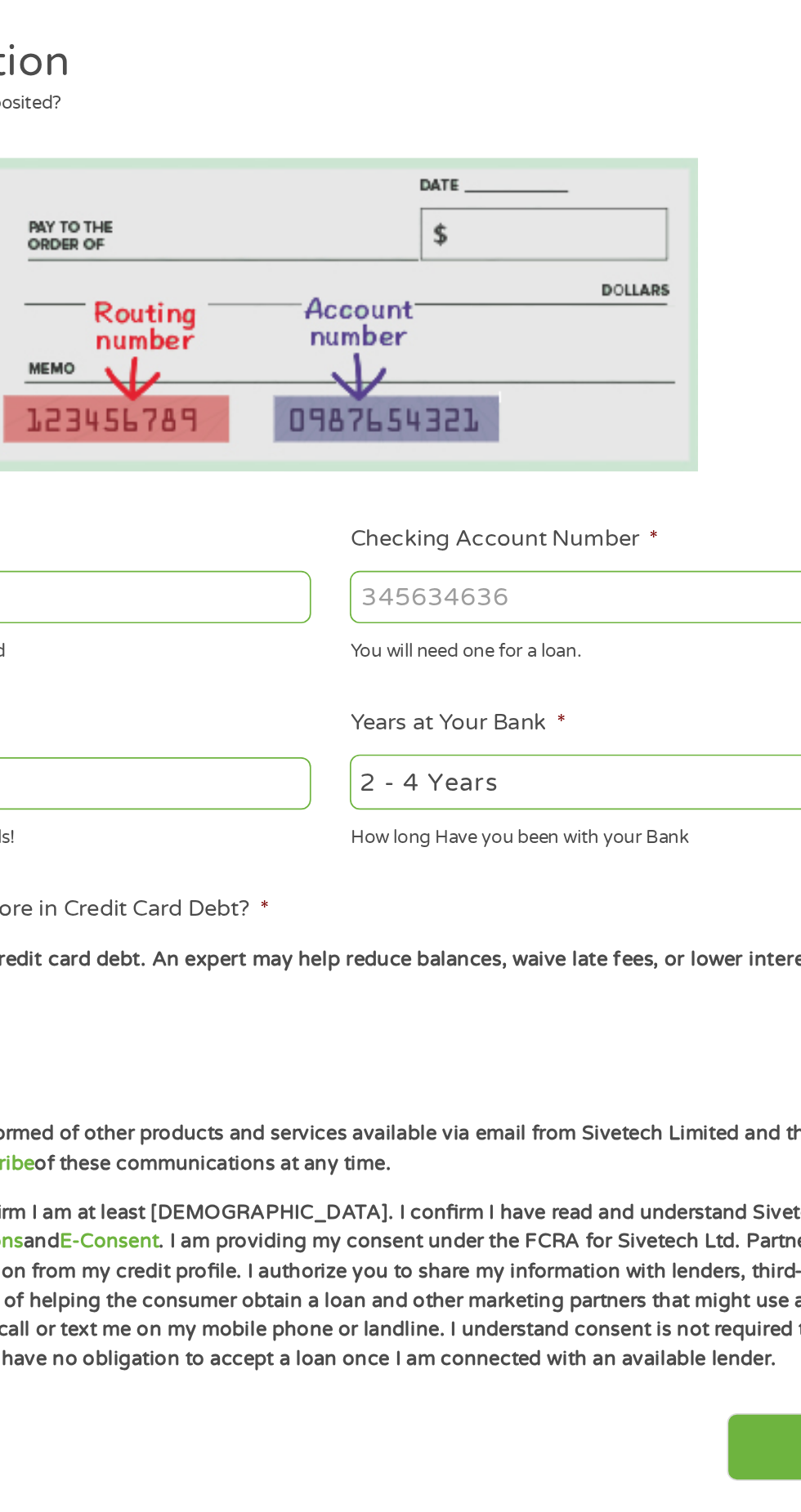
type input "031100649"
click at [562, 571] on input "Checking Account Number *" at bounding box center [586, 576] width 351 height 31
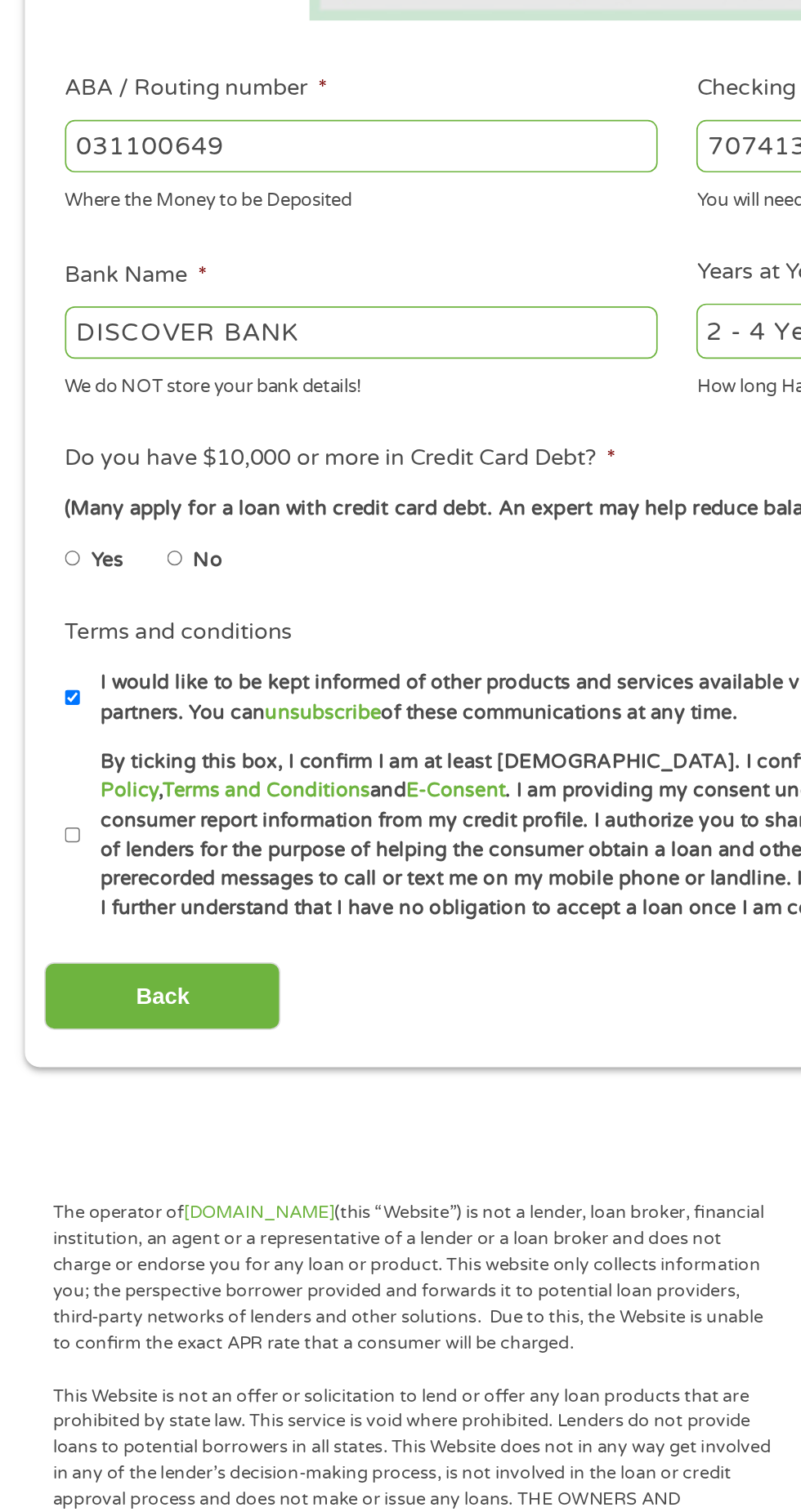
type input "7074130329"
click at [121, 825] on label "No" at bounding box center [123, 820] width 18 height 18
click at [108, 825] on input "No" at bounding box center [104, 820] width 10 height 26
radio input "true"
click at [53, 1000] on label "By ticking this box, I confirm I am at least [DEMOGRAPHIC_DATA]. I confirm I ha…" at bounding box center [408, 983] width 721 height 104
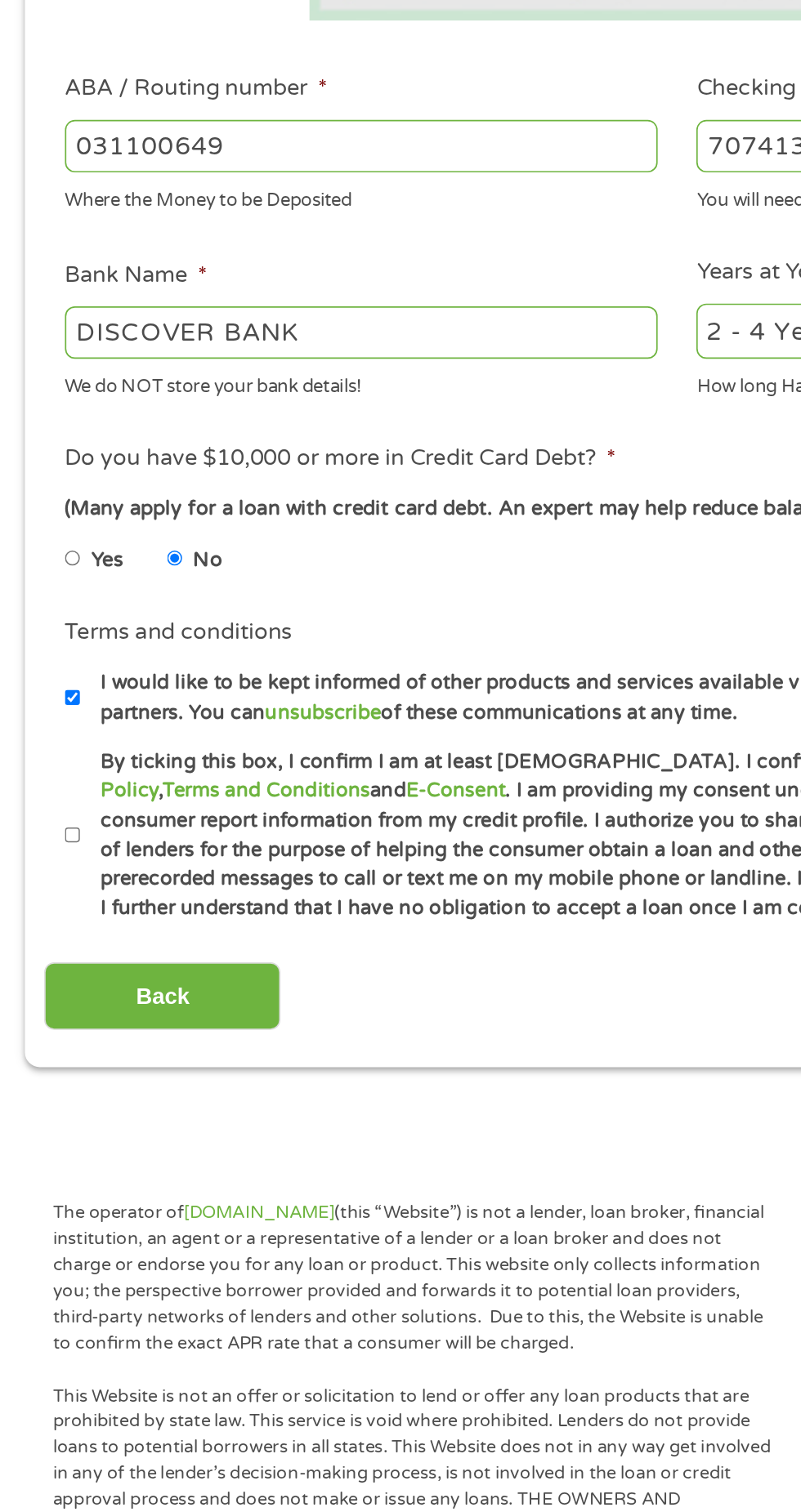
click at [48, 997] on input "By ticking this box, I confirm I am at least [DEMOGRAPHIC_DATA]. I confirm I ha…" at bounding box center [43, 983] width 10 height 26
checkbox input "true"
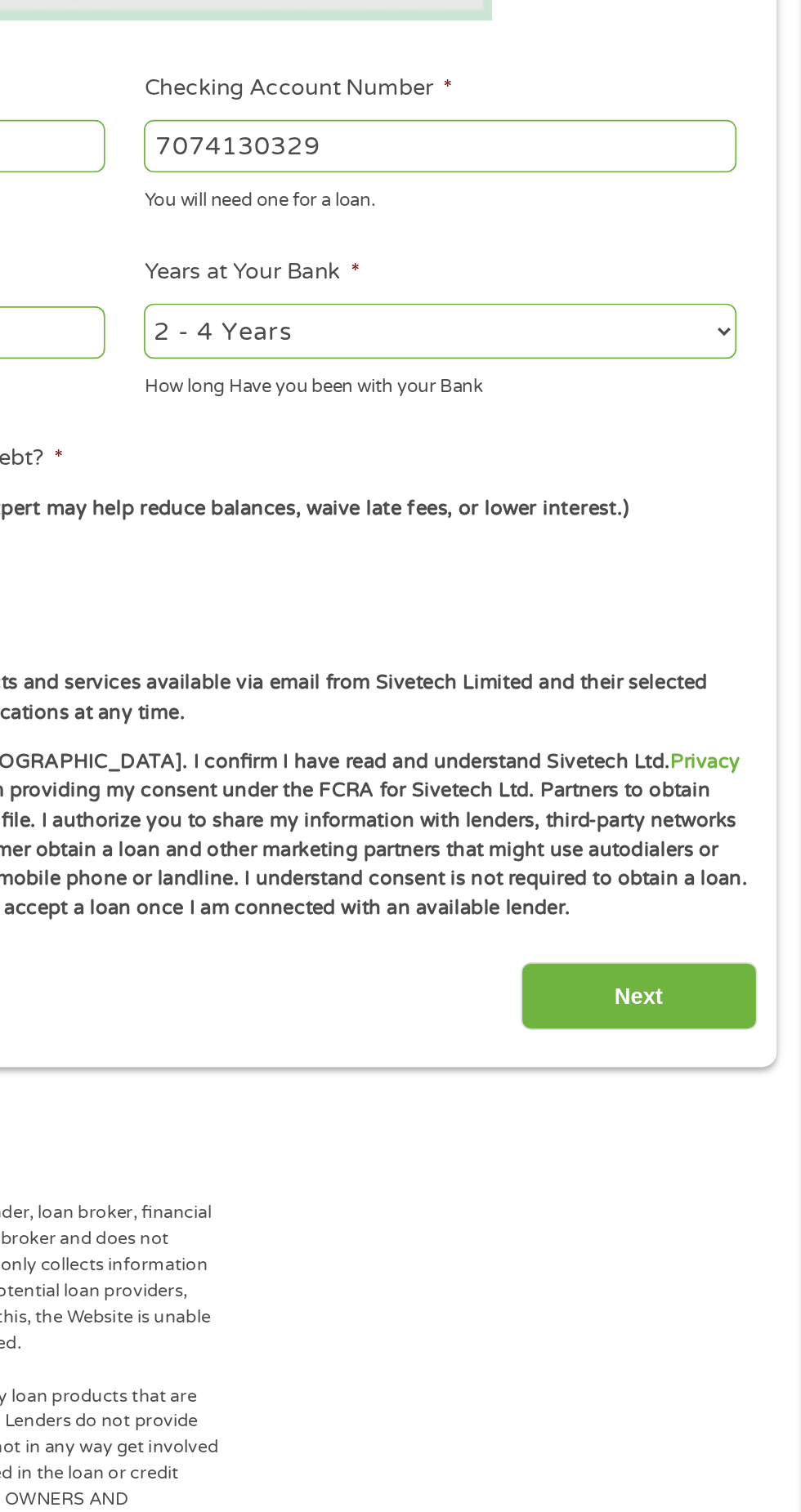
click at [704, 1078] on input "Next" at bounding box center [704, 1078] width 140 height 40
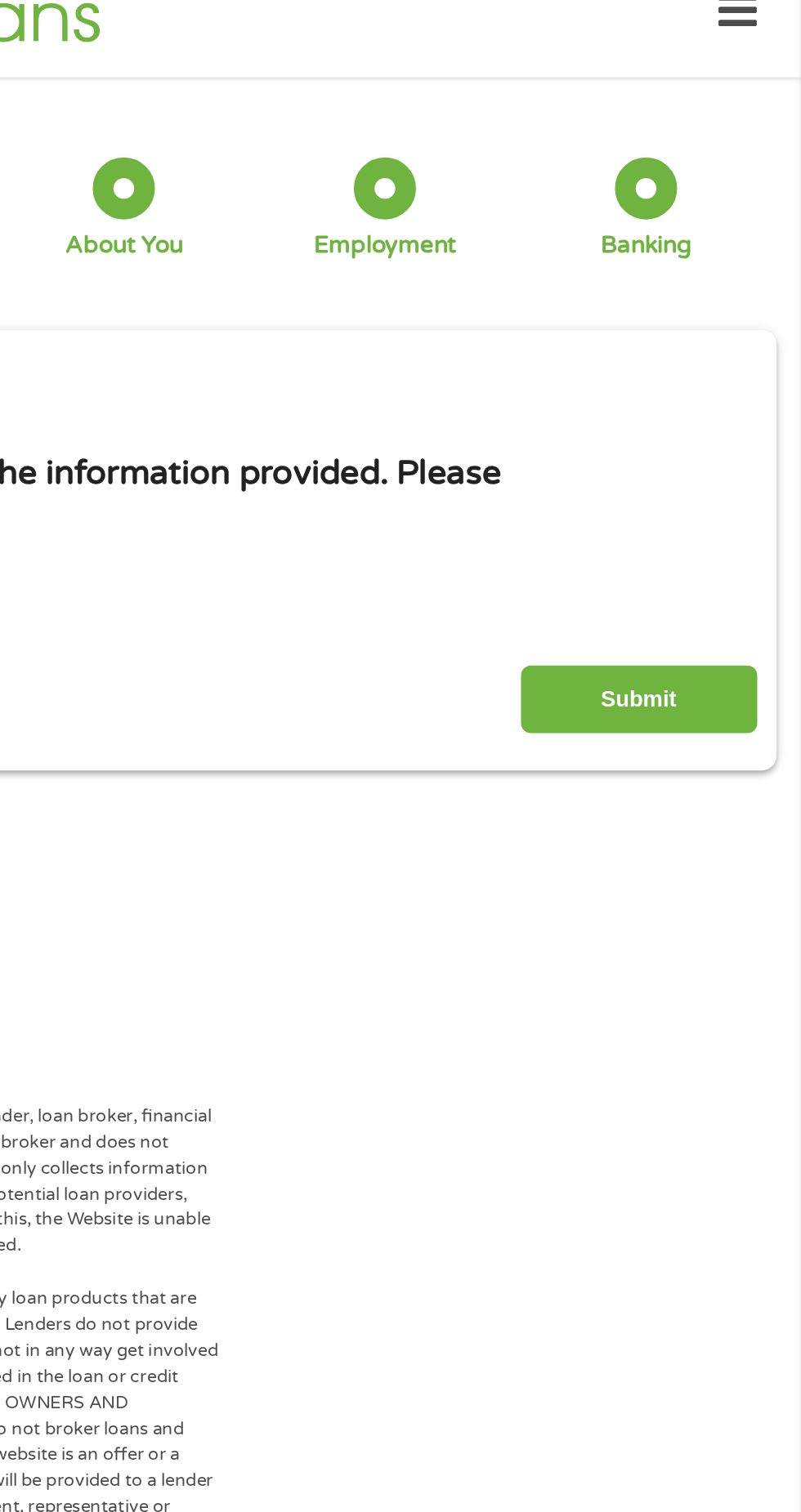
scroll to position [0, 0]
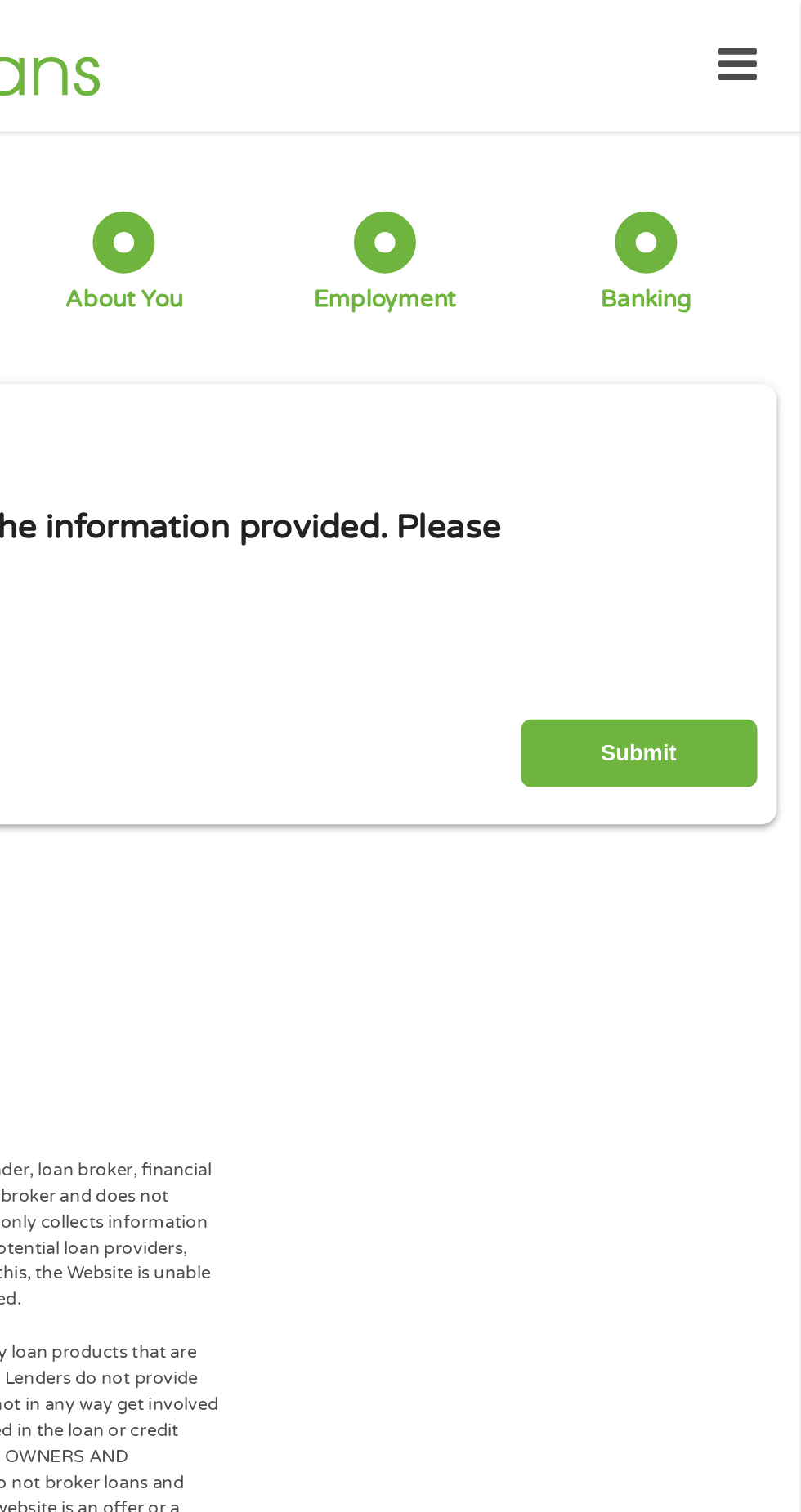
click at [687, 441] on input "Submit" at bounding box center [704, 445] width 140 height 40
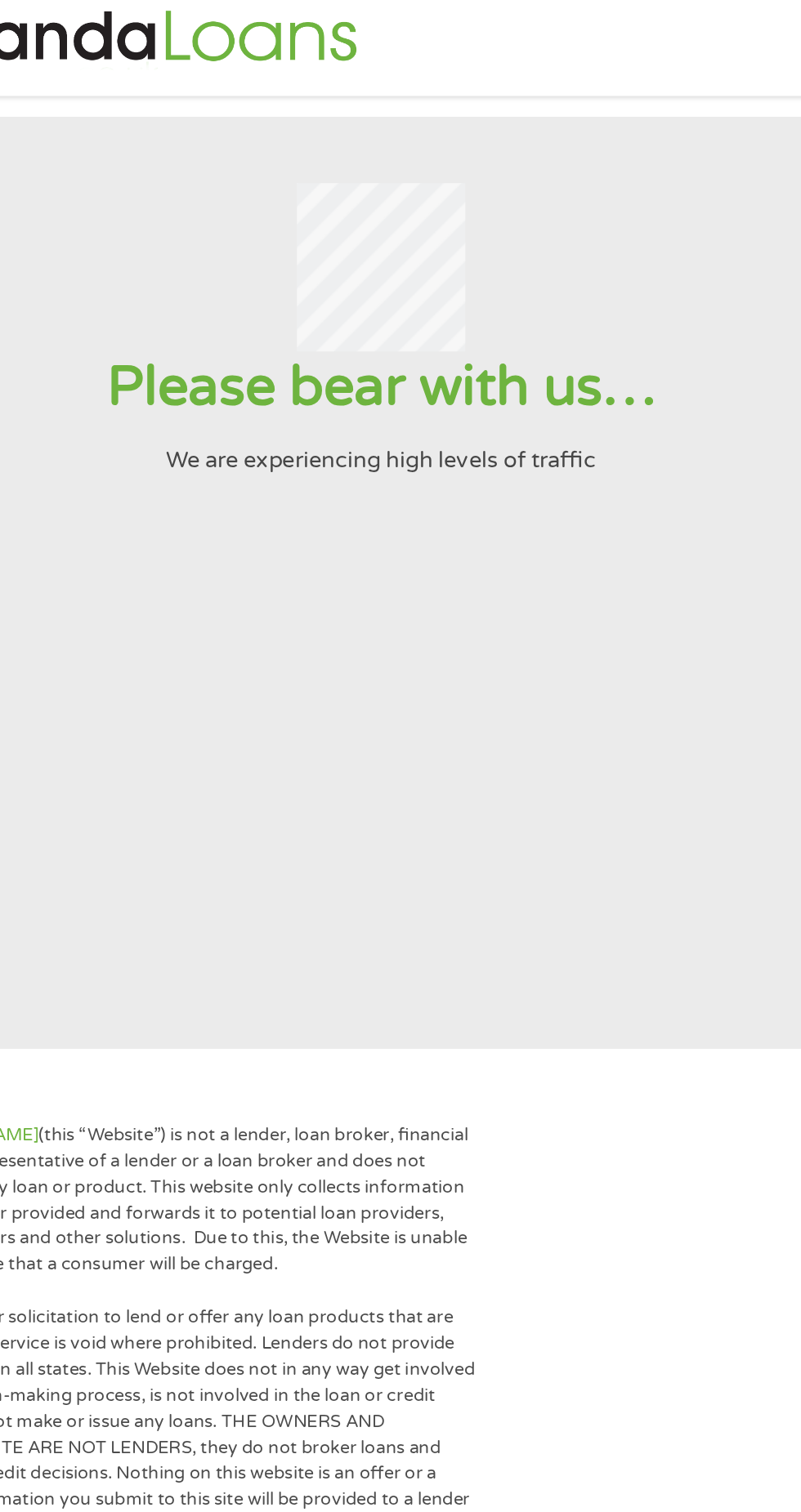
click at [523, 510] on section "Please bear with us… We are experiencing high levels of traffic" at bounding box center [400, 365] width 801 height 551
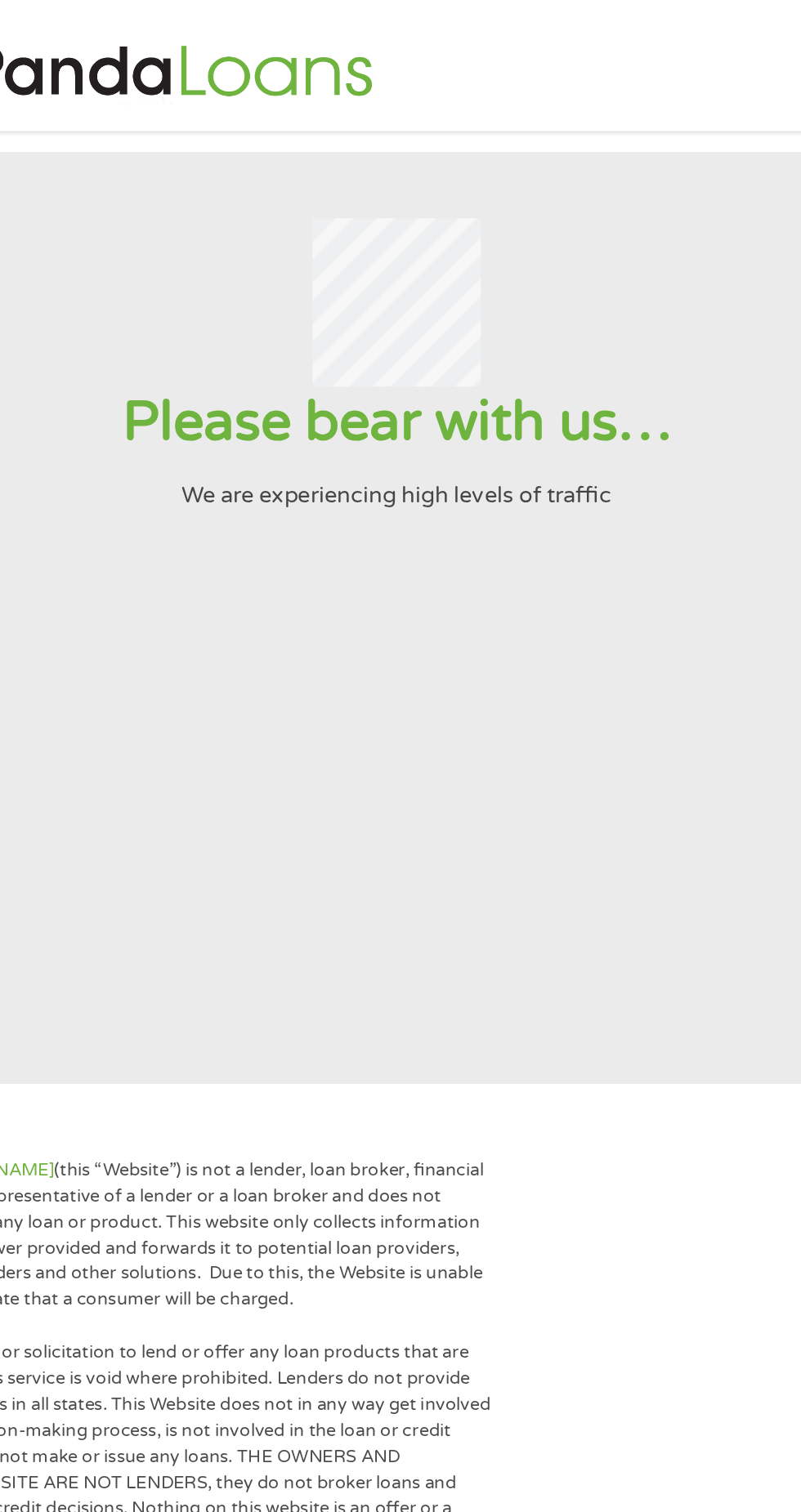
click at [165, 400] on section "Please bear with us… We are experiencing high levels of traffic" at bounding box center [400, 365] width 801 height 551
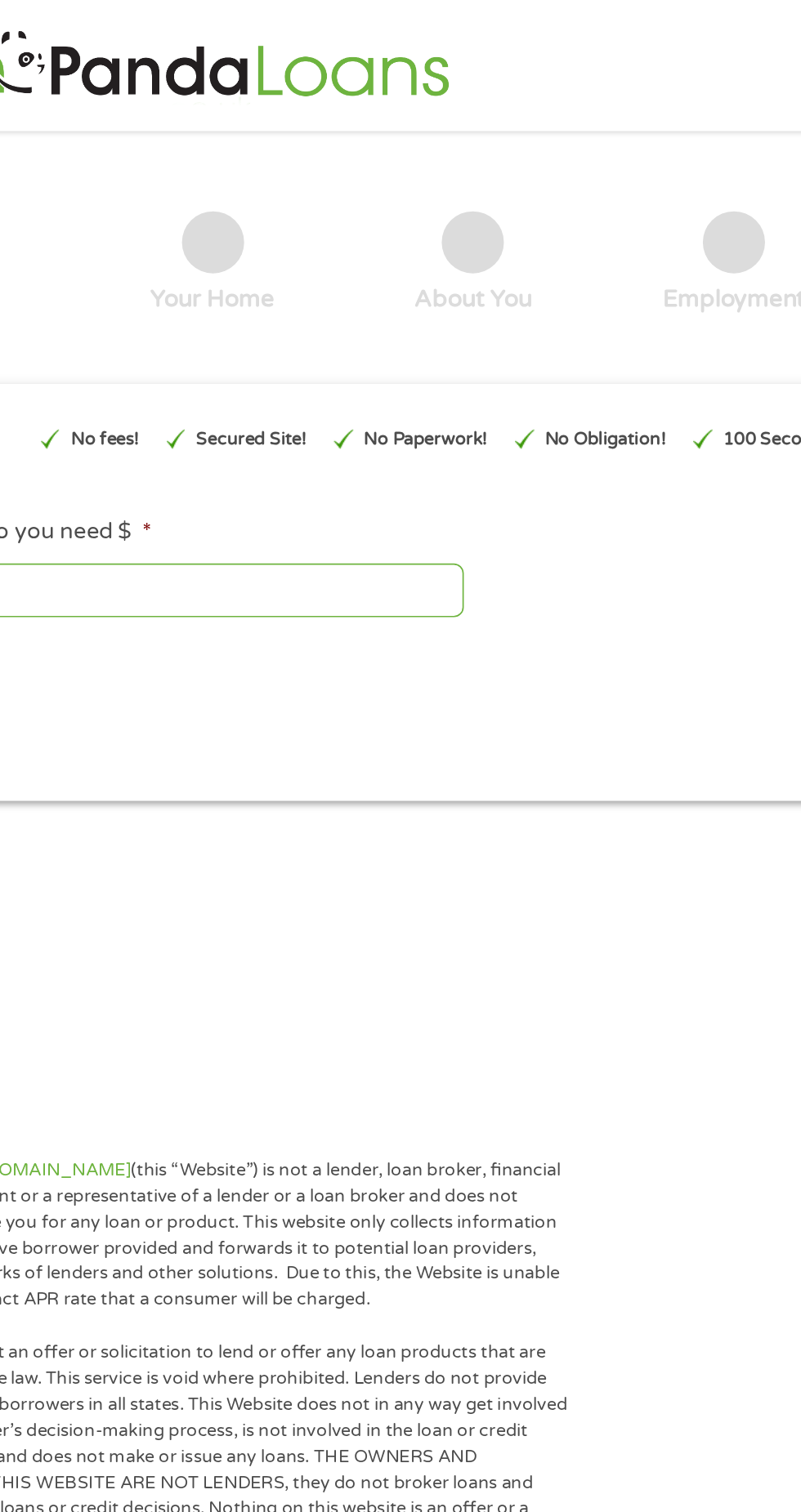
type input "CjwKCAjw7_DEBhAeEiwAWKiCC-ioAY45KG4X9lhA9lyiGgSKy5Gu-XGUt2geLreN_iByB-ohDUdpMRo…"
